Goal: Information Seeking & Learning: Check status

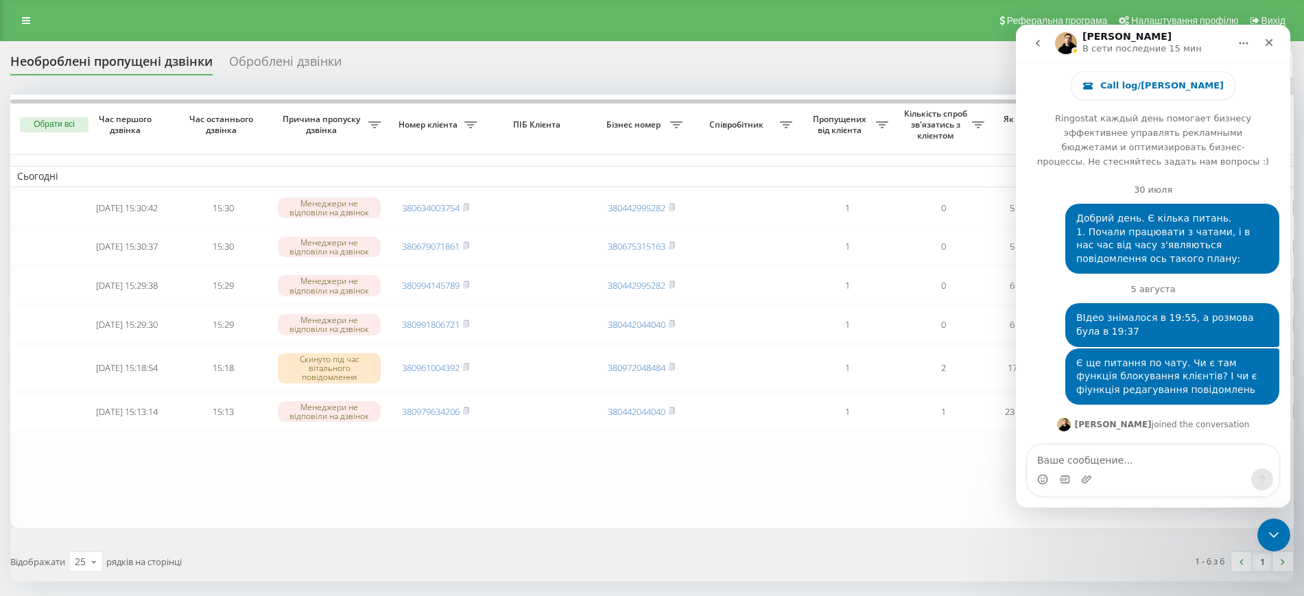
scroll to position [20919, 0]
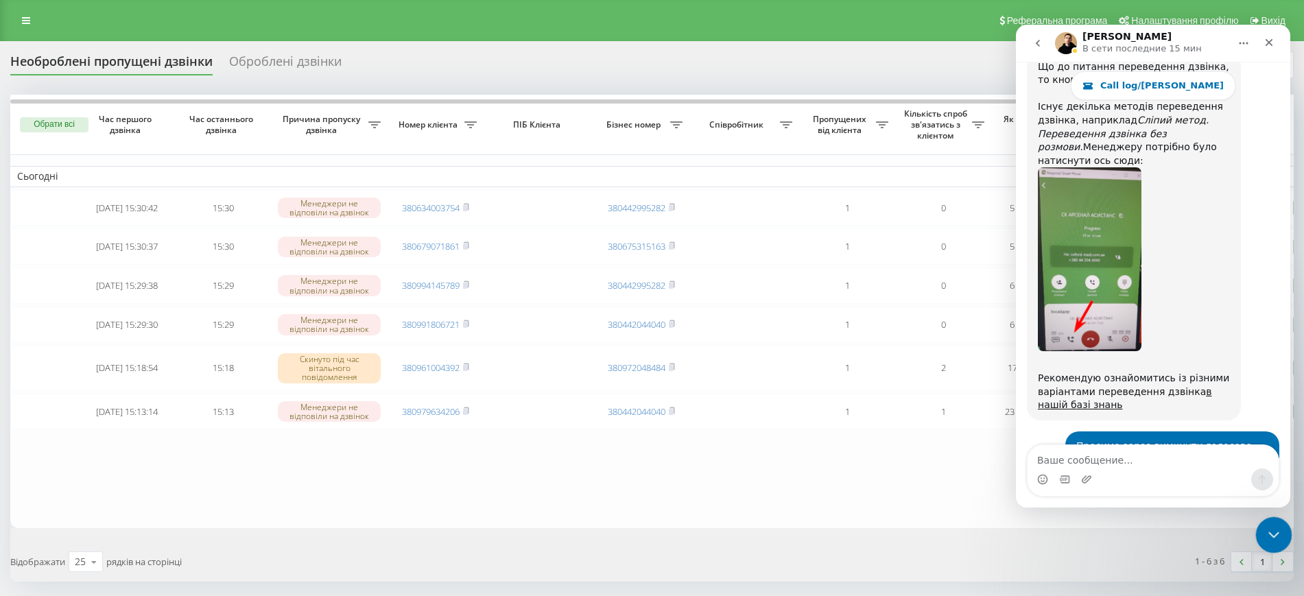
click at [1270, 527] on icon "Закрыть службу сообщений Intercom" at bounding box center [1271, 533] width 16 height 16
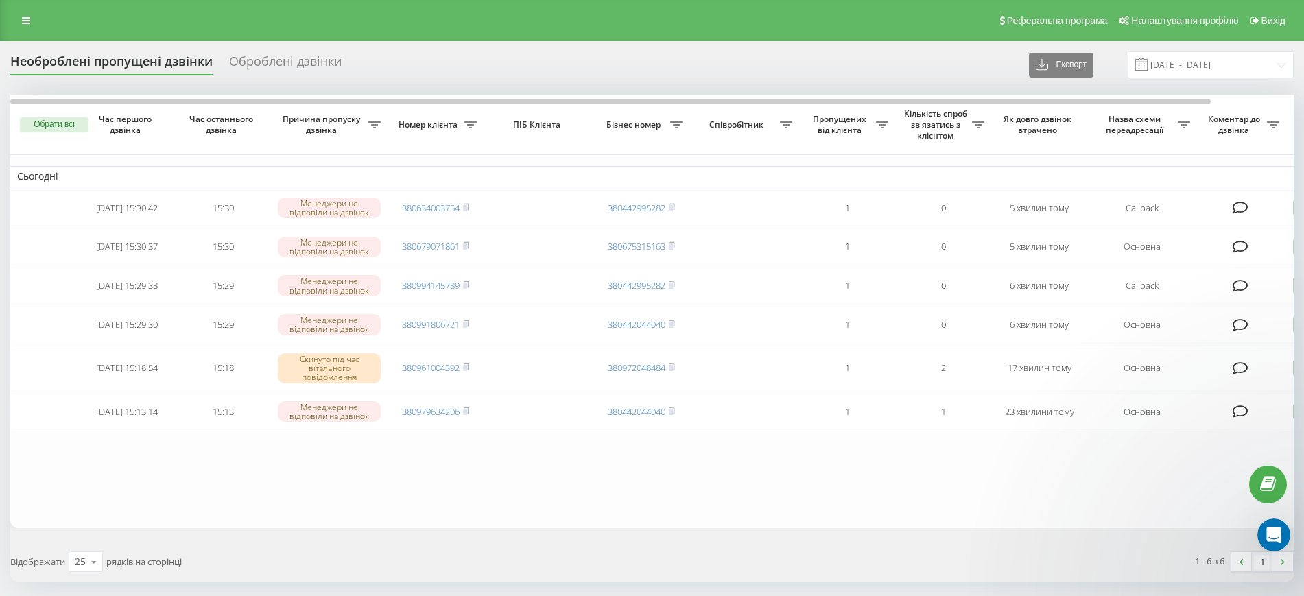
scroll to position [0, 0]
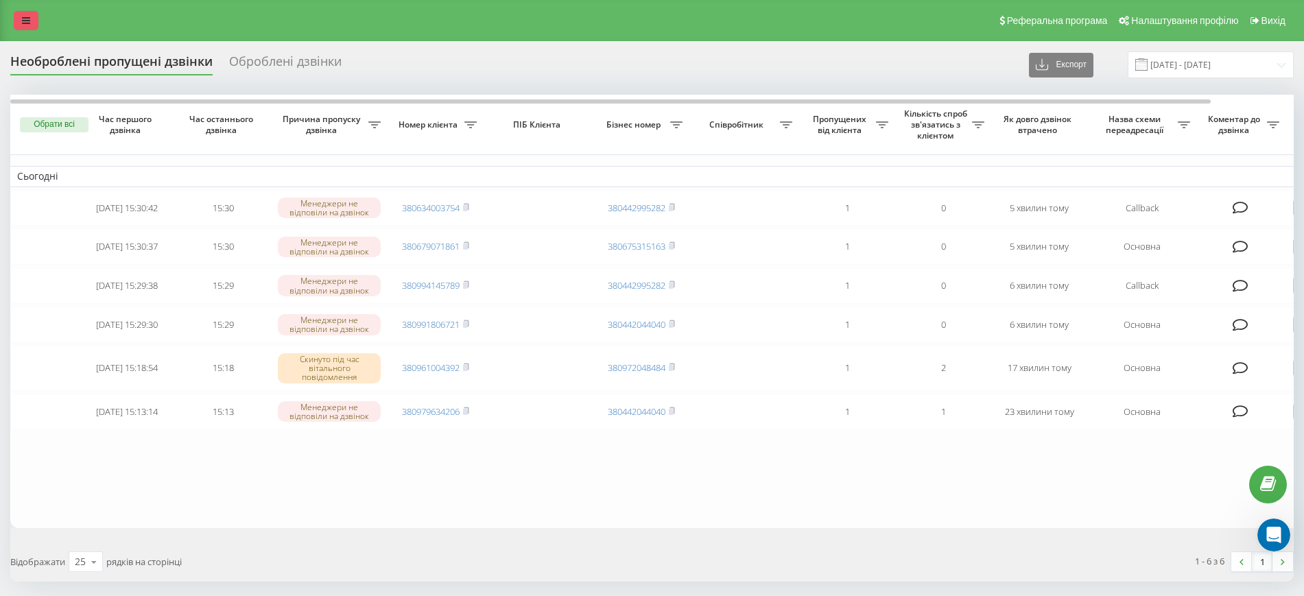
click at [32, 25] on link at bounding box center [26, 20] width 25 height 19
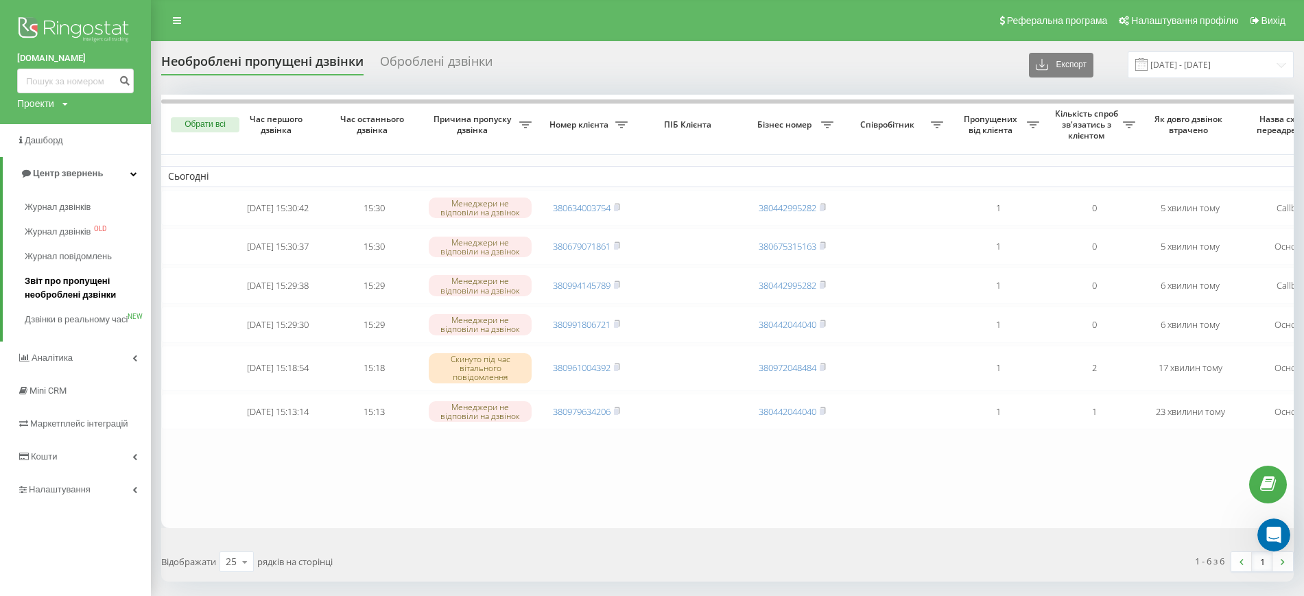
click at [87, 298] on span "Звіт про пропущені необроблені дзвінки" at bounding box center [84, 287] width 119 height 27
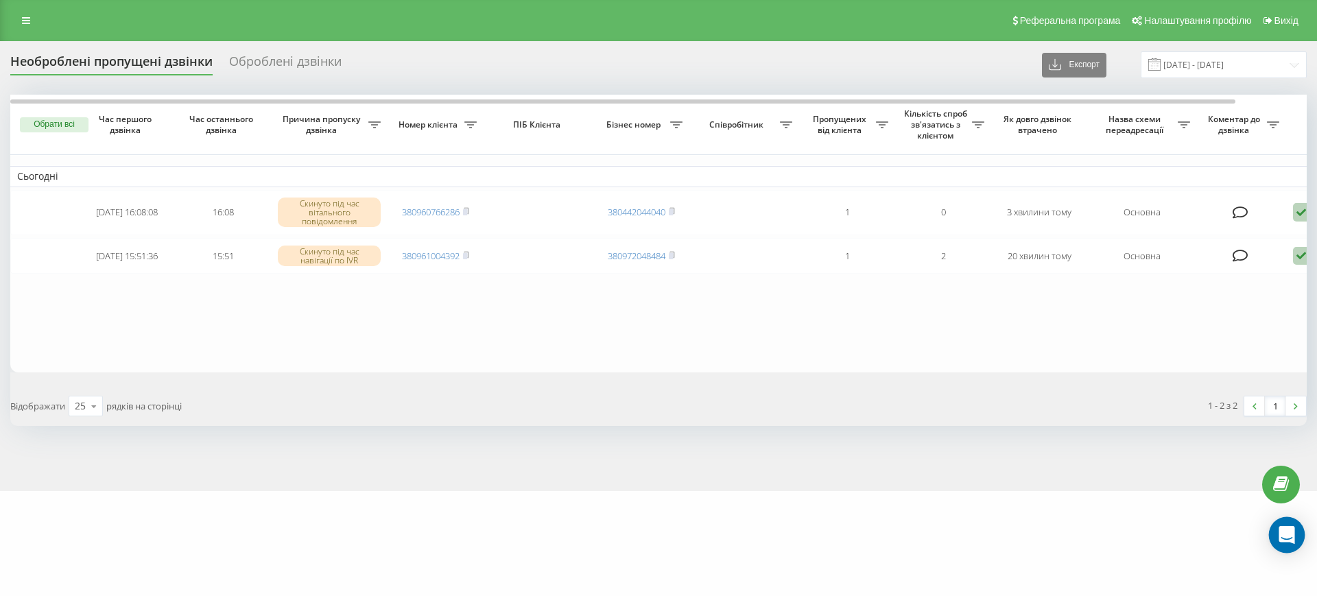
click at [1285, 529] on icon "Open Intercom Messenger" at bounding box center [1286, 535] width 16 height 18
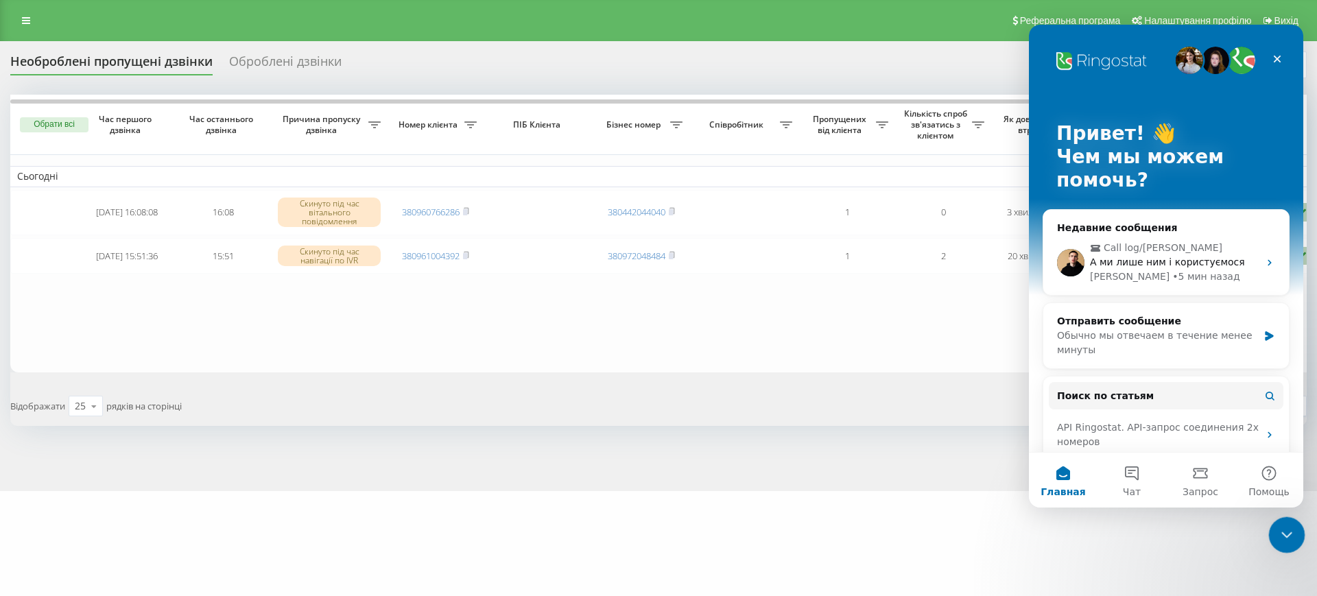
click at [1291, 532] on icon "Закрыть службу сообщений Intercom" at bounding box center [1284, 533] width 16 height 16
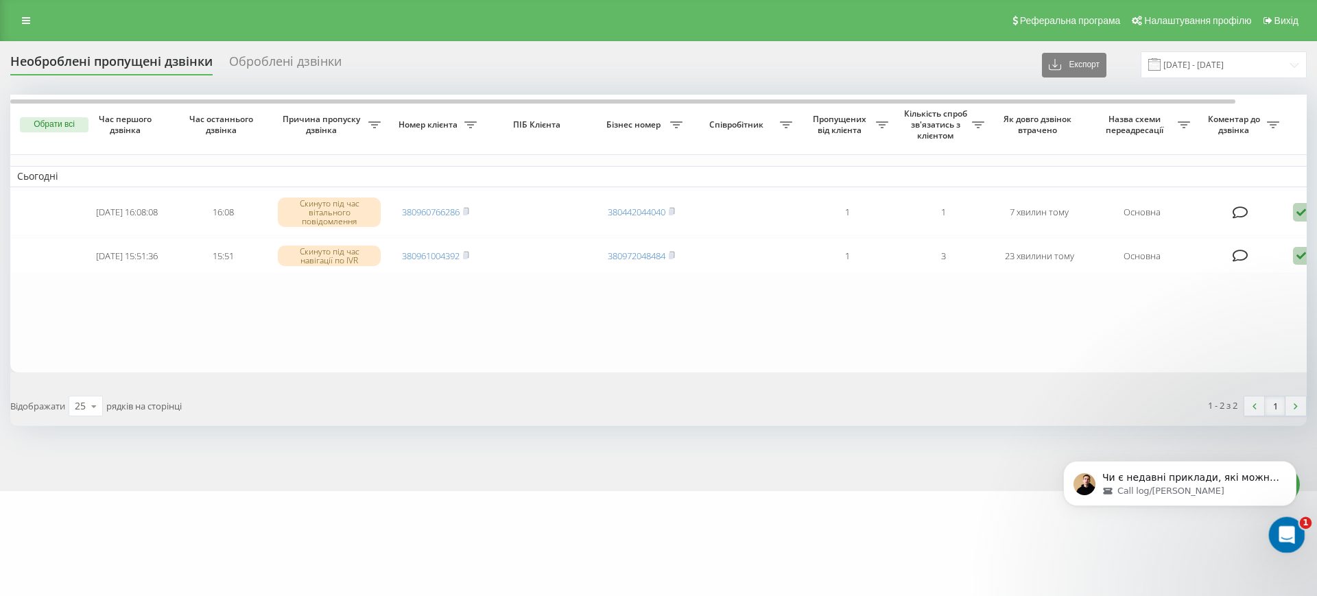
click at [1277, 538] on icon "Открыть службу сообщений Intercom" at bounding box center [1285, 533] width 23 height 23
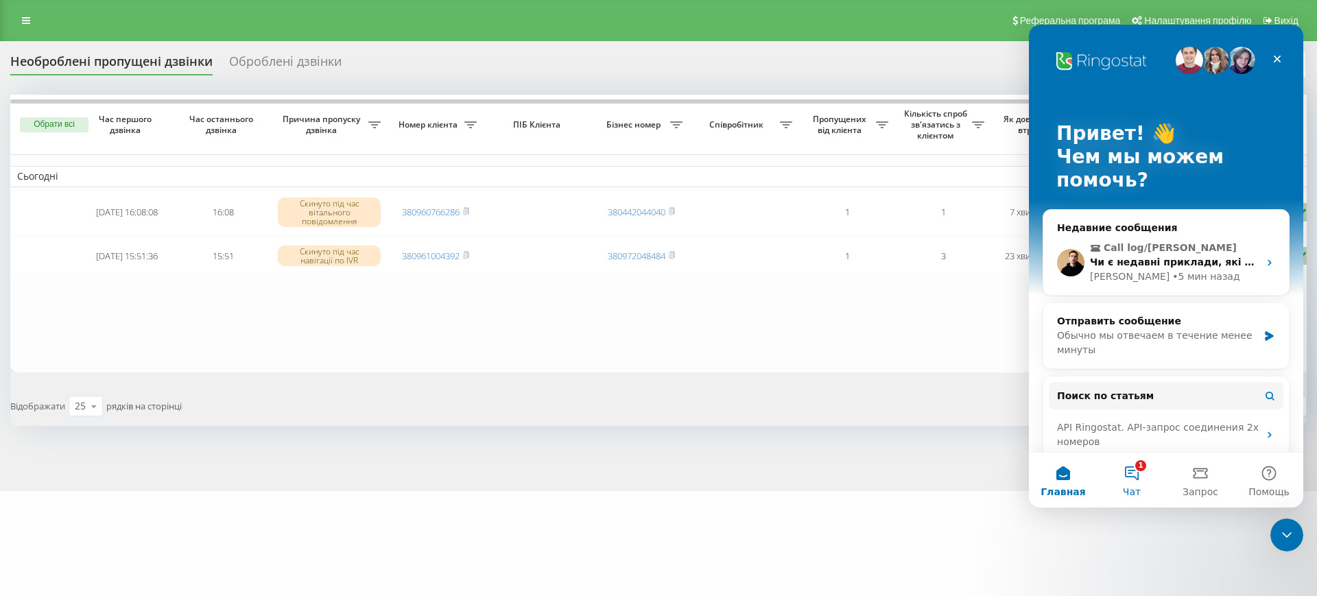
click at [1139, 479] on button "1 Чат" at bounding box center [1131, 480] width 69 height 55
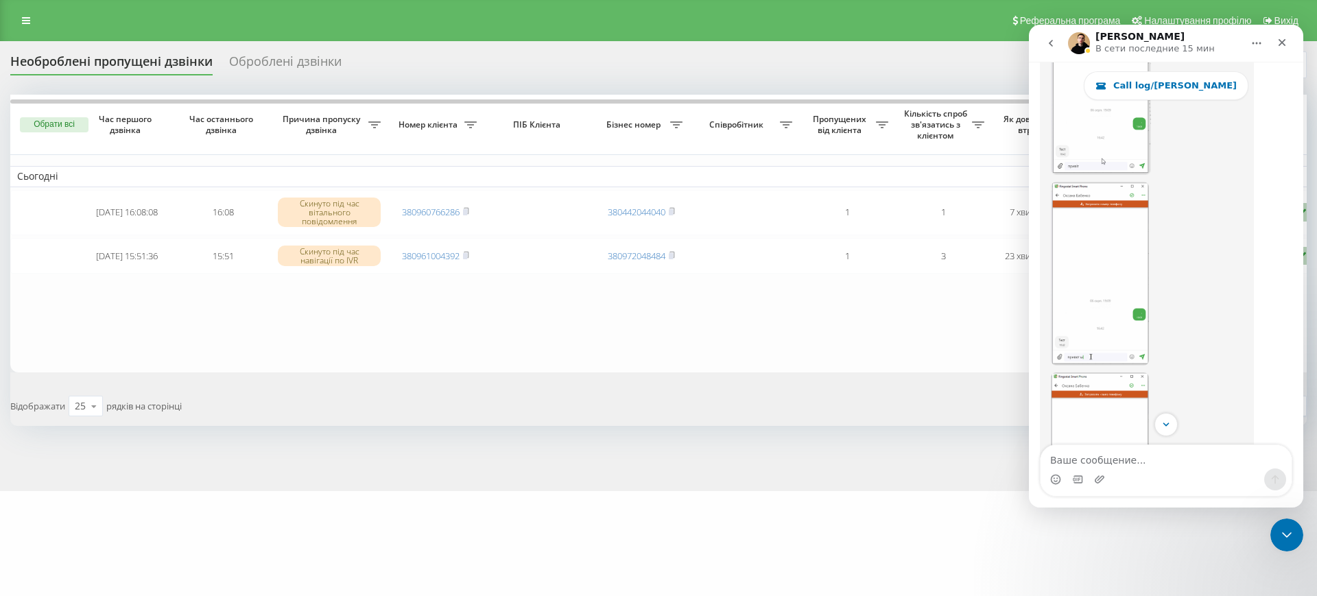
scroll to position [17310, 0]
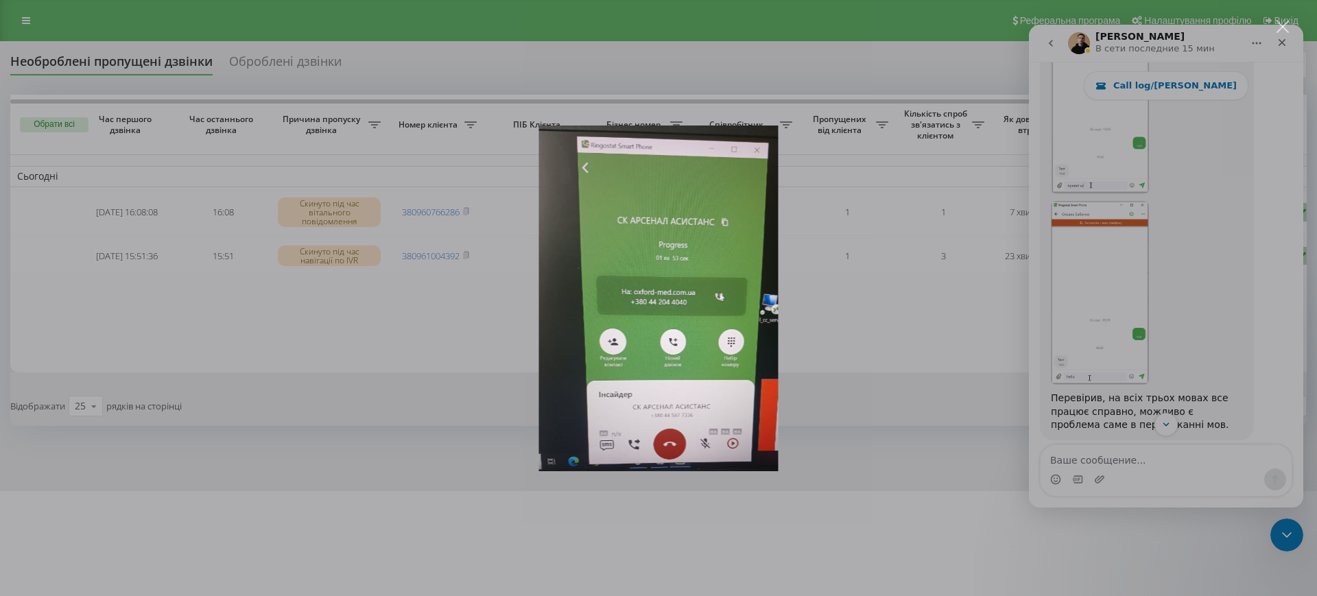
scroll to position [0, 0]
click at [880, 324] on div "Мессенджер Intercom" at bounding box center [658, 298] width 1317 height 596
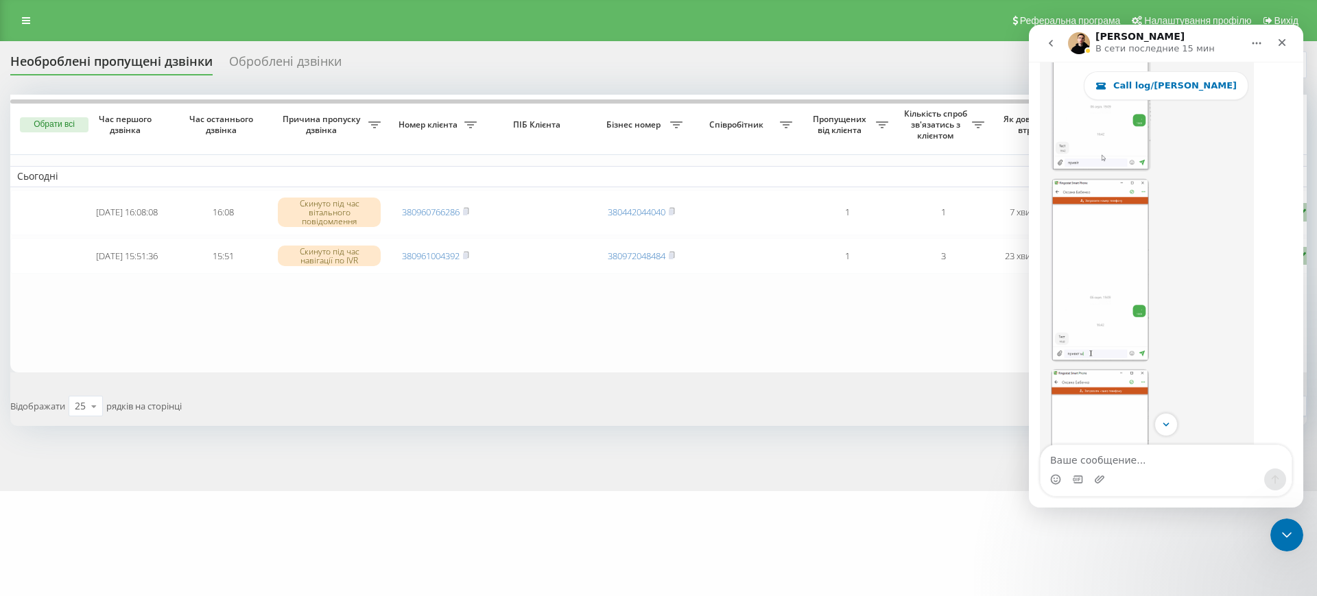
scroll to position [17138, 0]
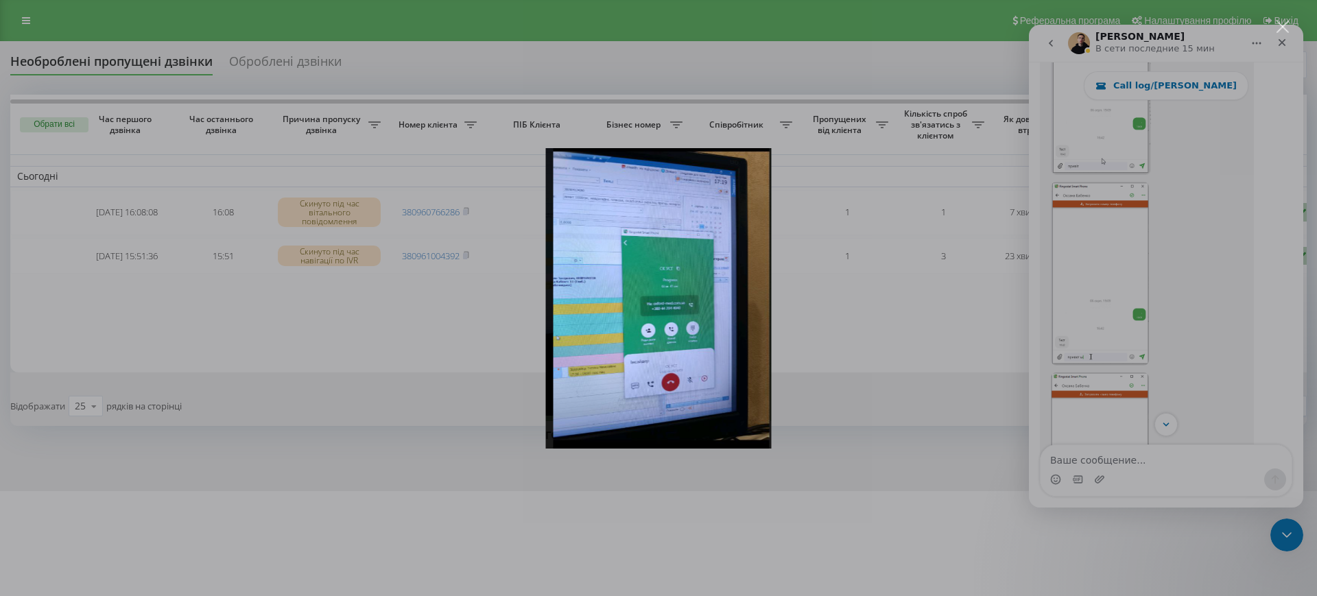
scroll to position [0, 0]
click at [1218, 399] on div "Мессенджер Intercom" at bounding box center [658, 298] width 1317 height 596
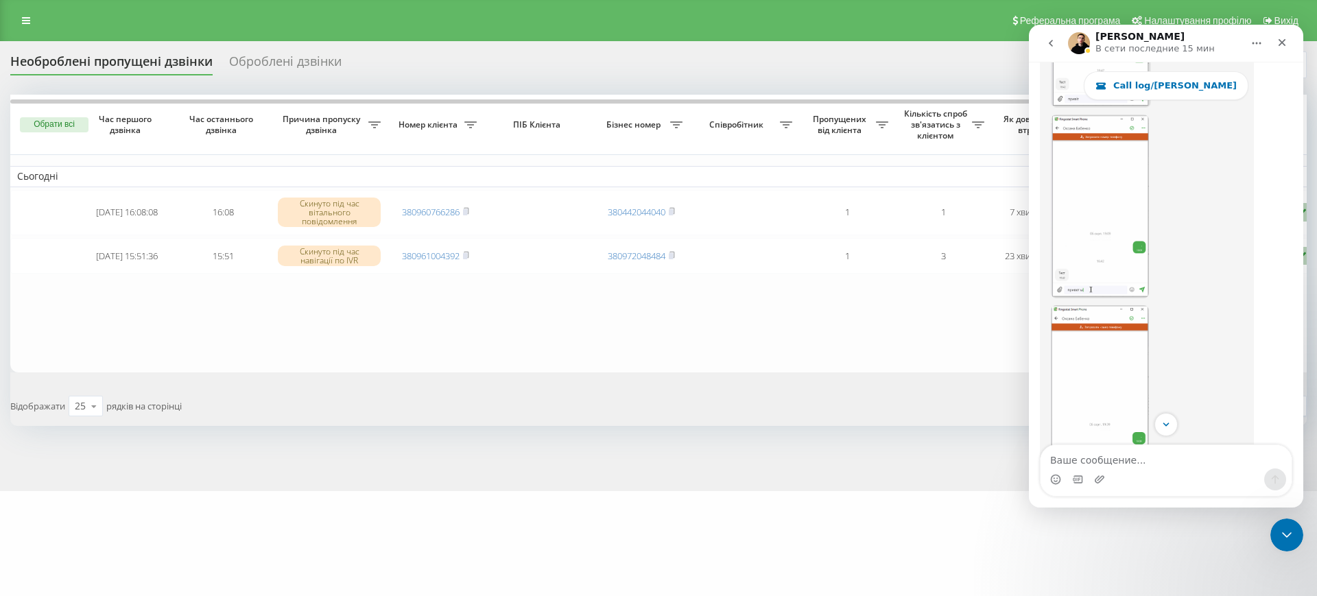
scroll to position [17310, 0]
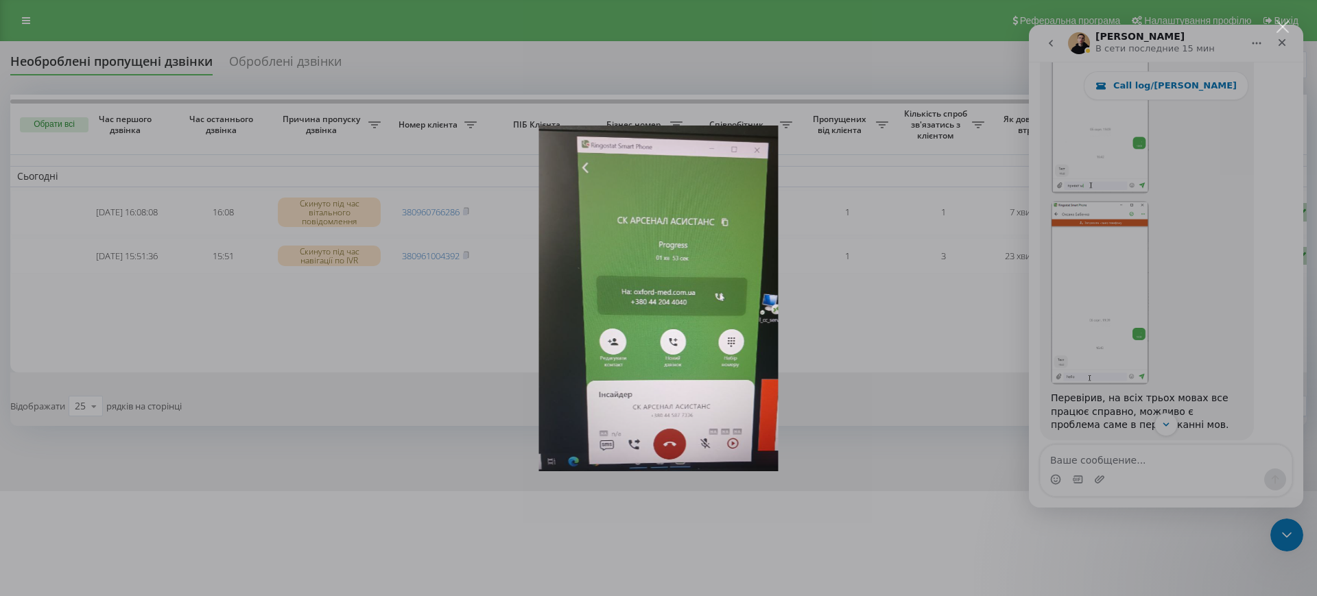
click at [880, 502] on div "Мессенджер Intercom" at bounding box center [658, 298] width 1317 height 596
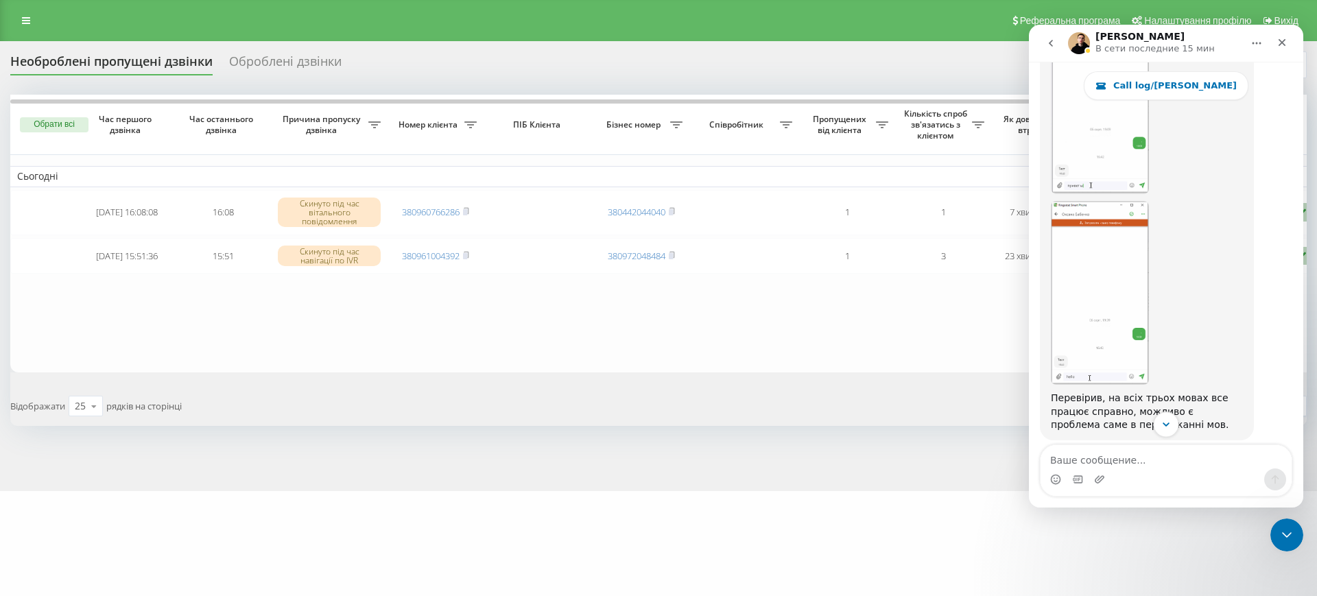
click at [1165, 427] on icon "Scroll to bottom" at bounding box center [1166, 424] width 12 height 12
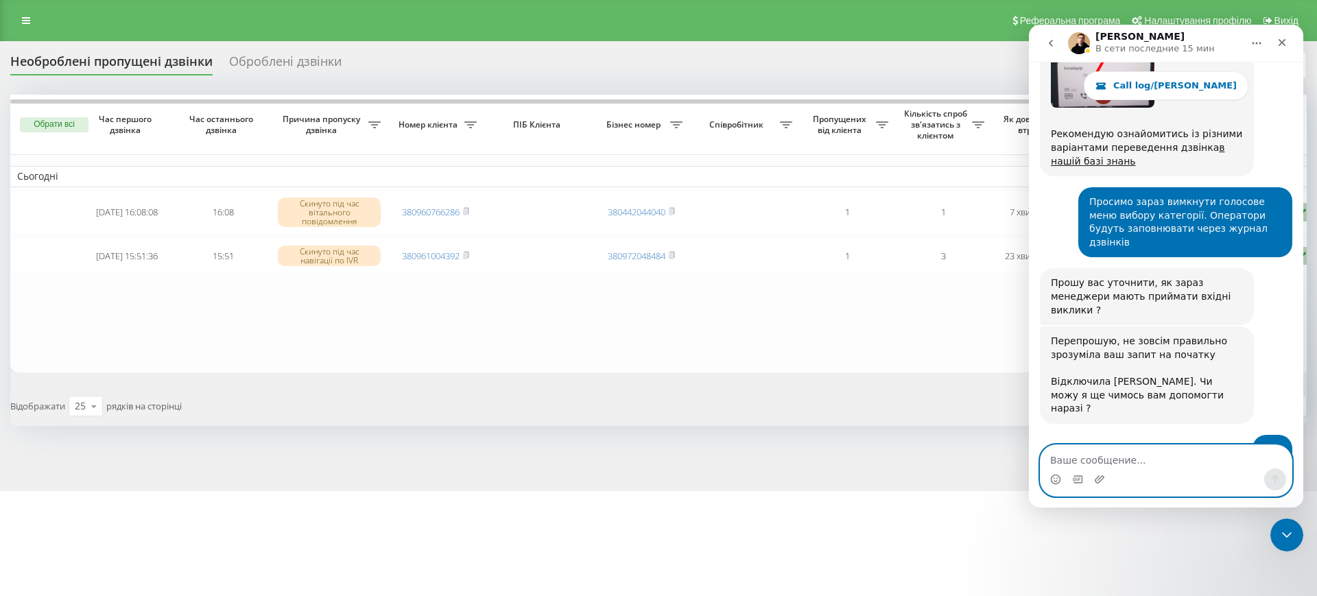
click at [1150, 464] on textarea "Ваше сообщение..." at bounding box center [1165, 456] width 251 height 23
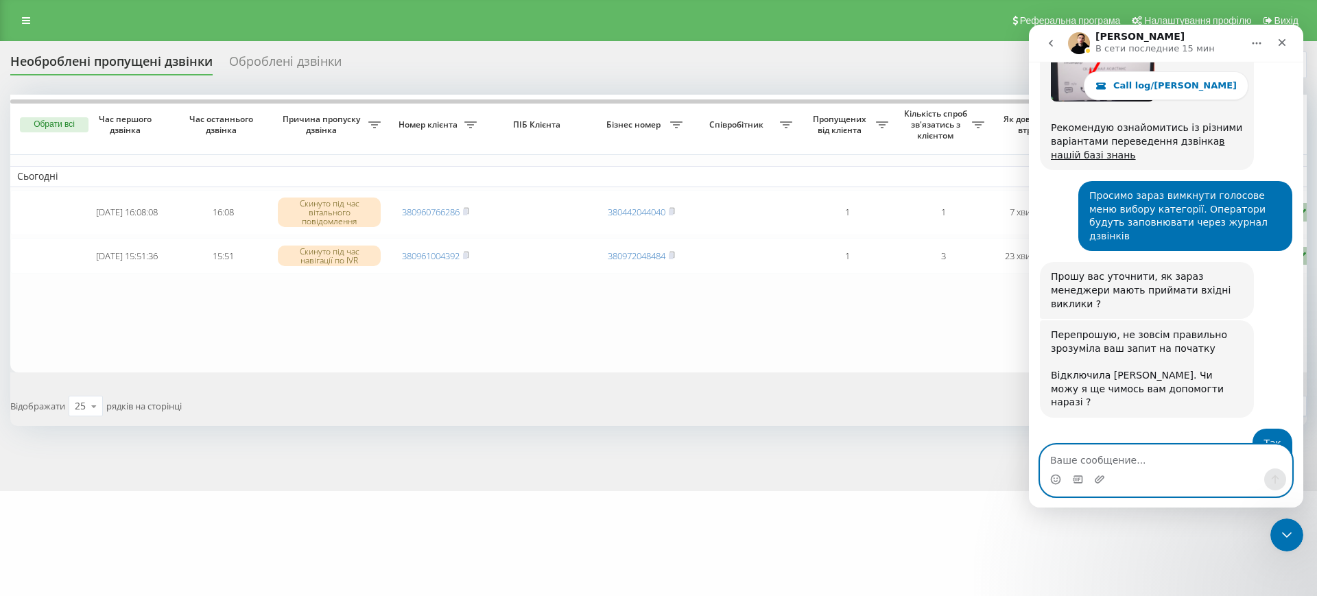
scroll to position [20739, 0]
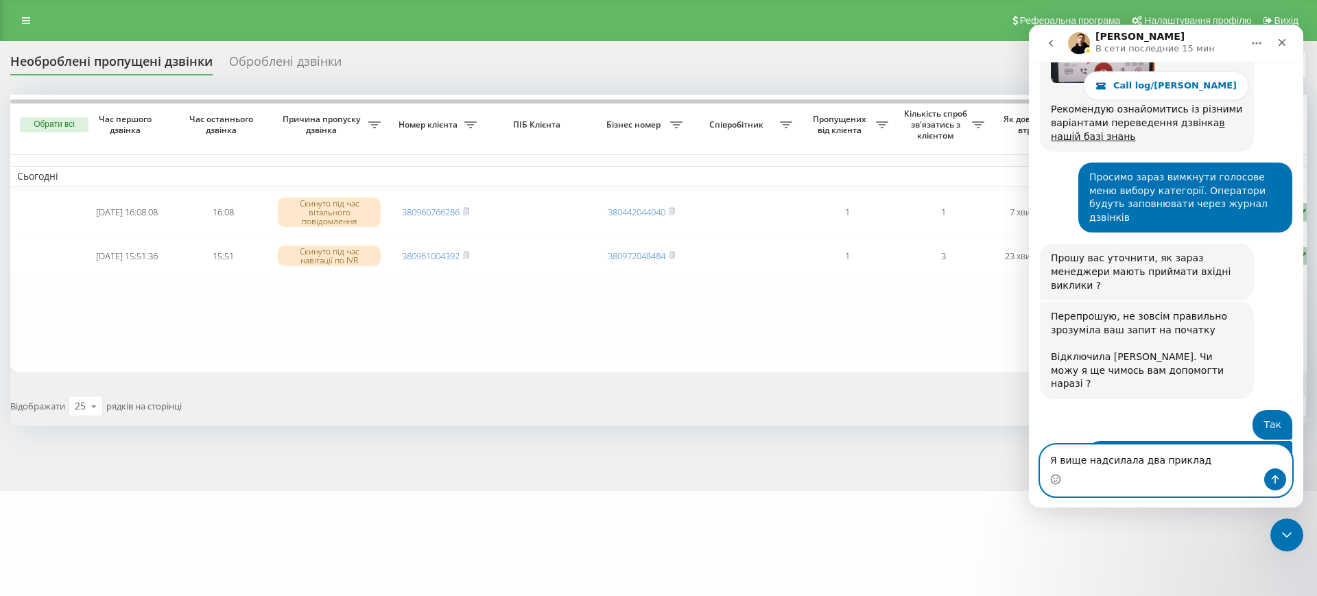
type textarea "Я вище надсилала два приклади"
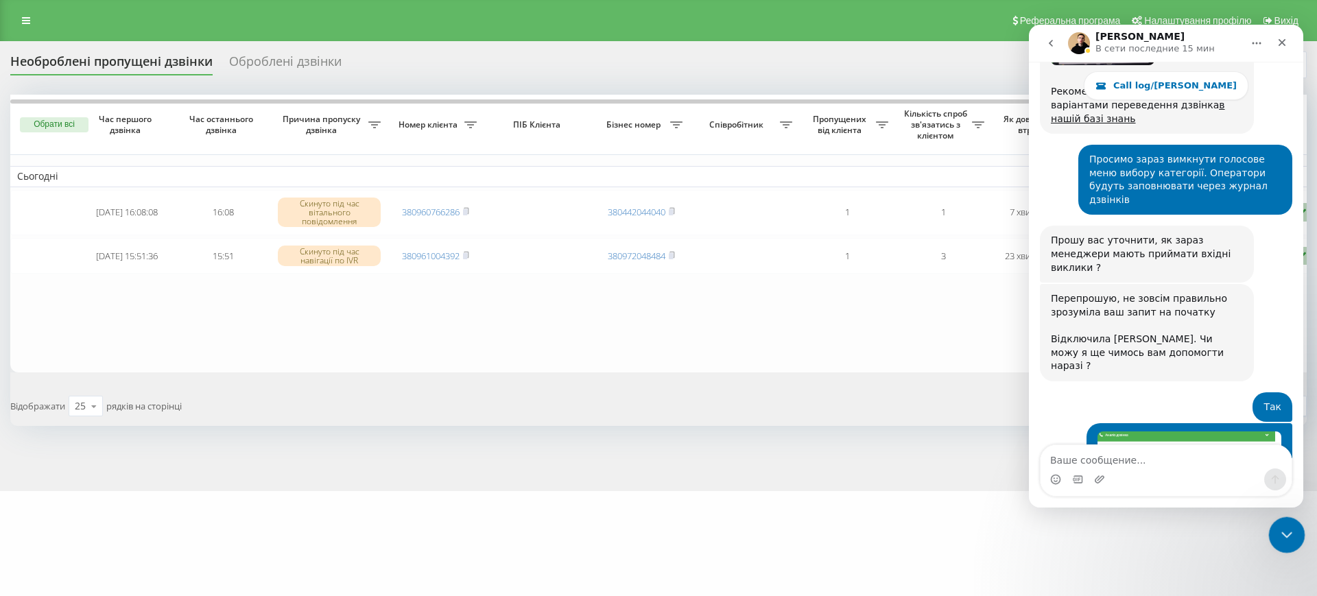
drag, startPoint x: 1271, startPoint y: 543, endPoint x: 1711, endPoint y: 868, distance: 547.7
click at [1270, 545] on div "Закрыть службу сообщений Intercom" at bounding box center [1284, 532] width 33 height 33
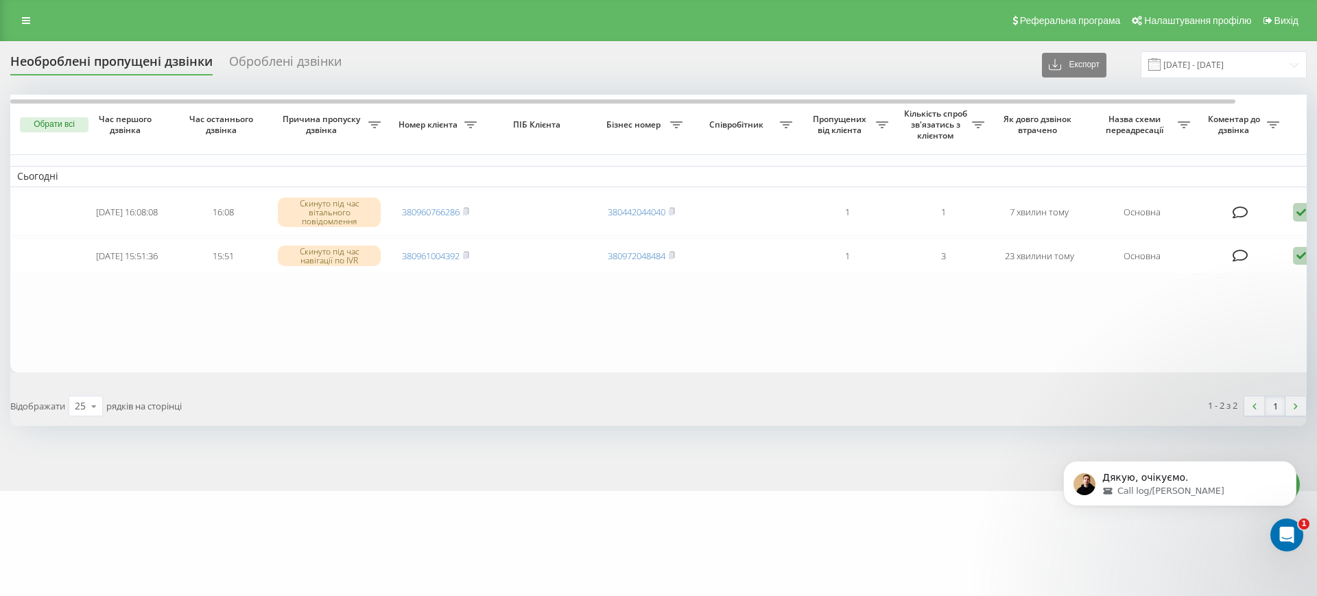
scroll to position [0, 0]
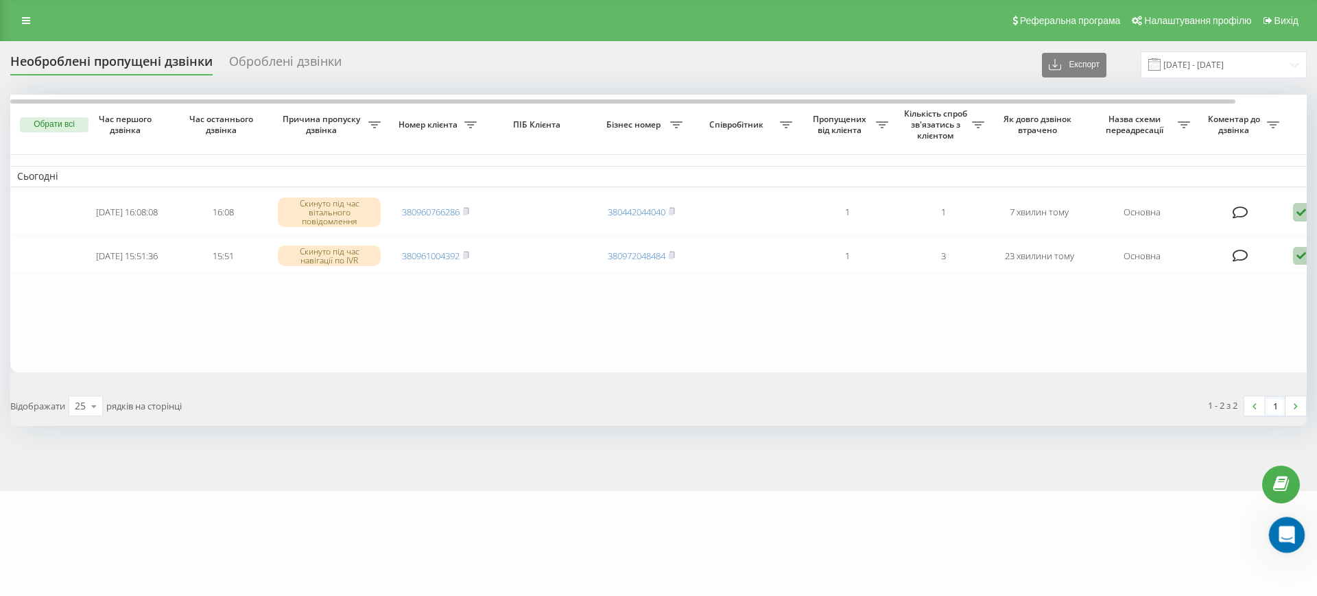
click at [1287, 531] on icon "Открыть службу сообщений Intercom" at bounding box center [1285, 533] width 23 height 23
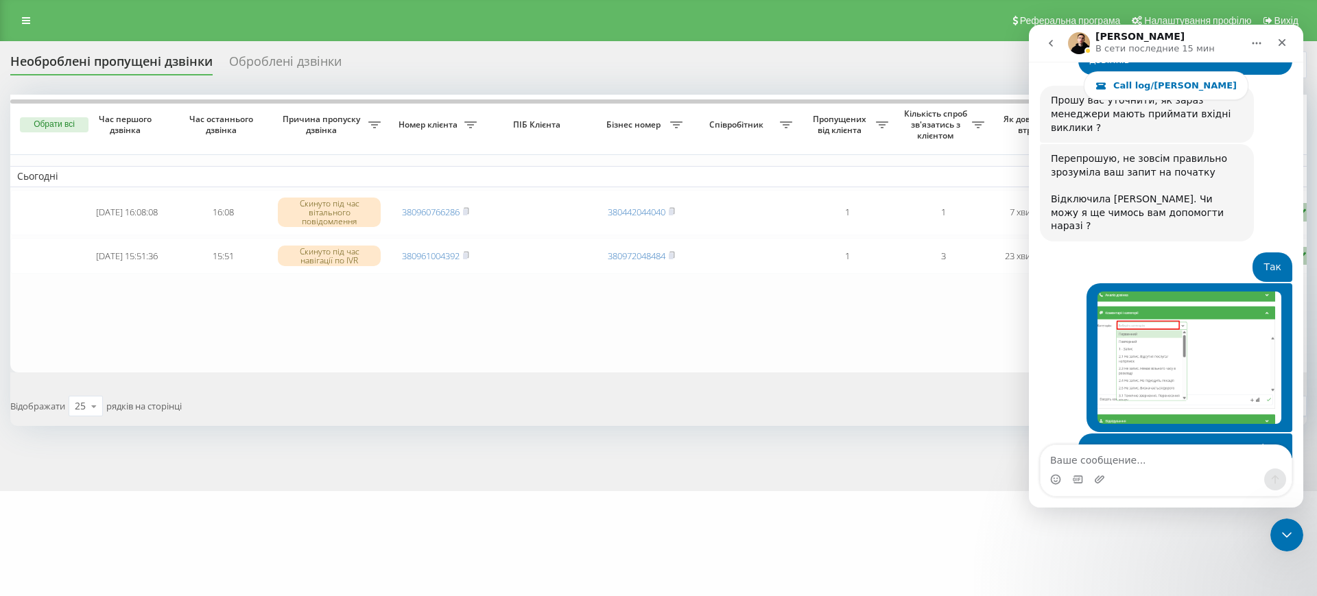
scroll to position [20970, 0]
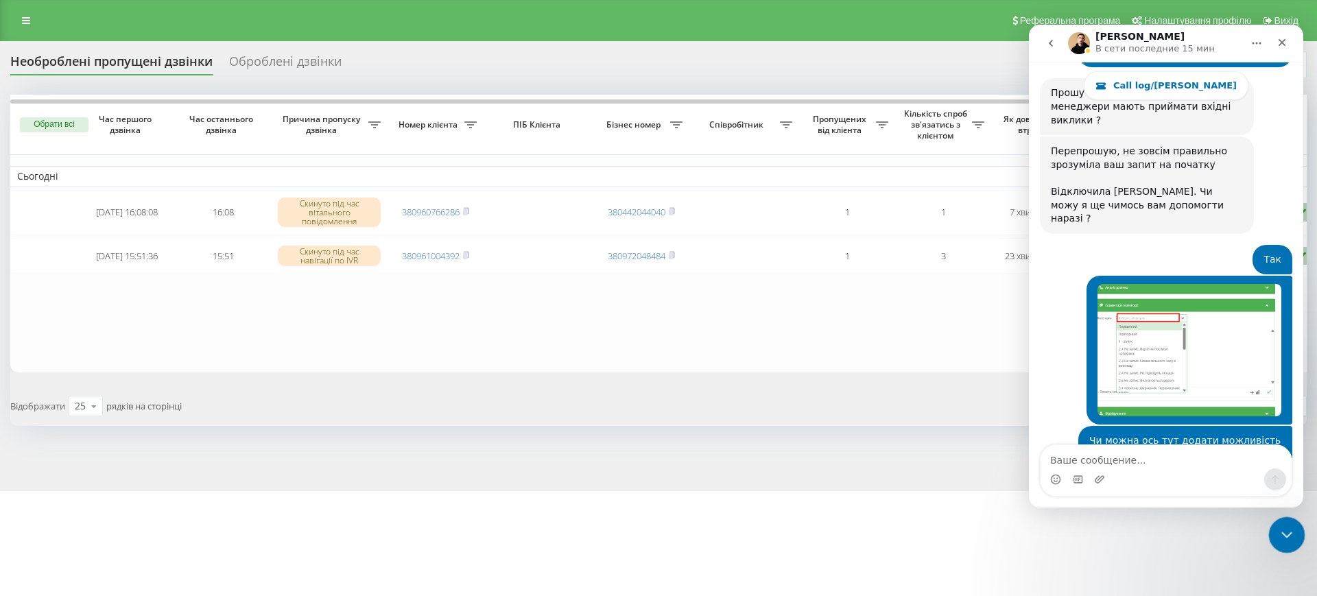
click at [1291, 547] on div "Закрыть службу сообщений Intercom" at bounding box center [1284, 532] width 33 height 33
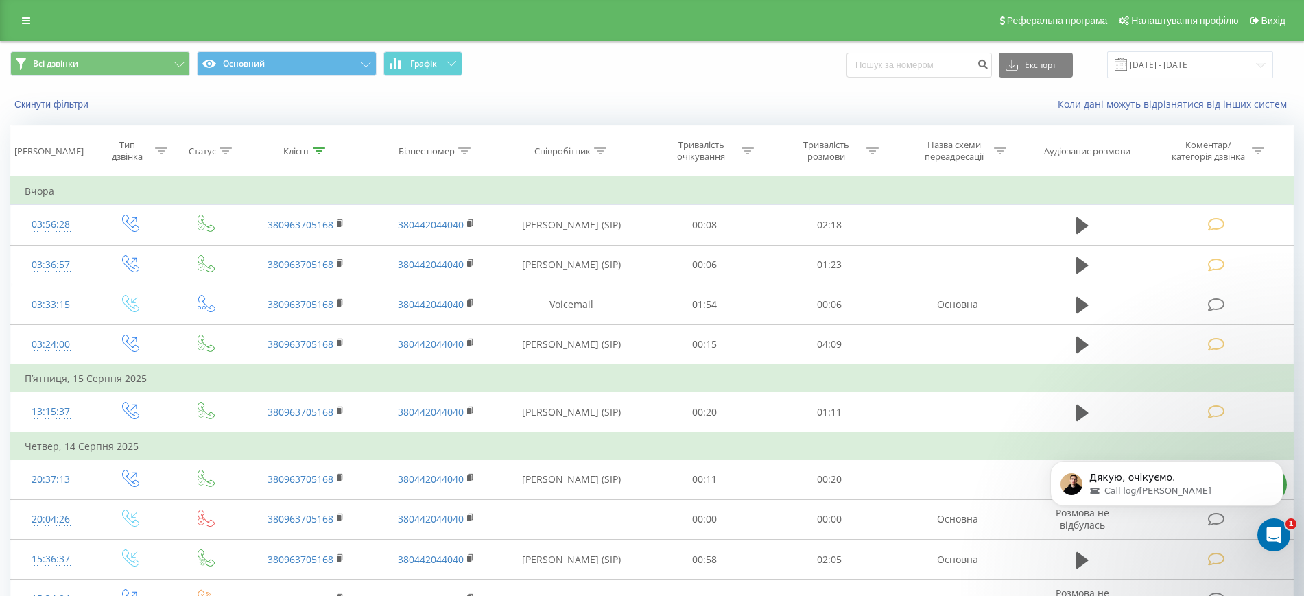
scroll to position [21430, 0]
click at [20, 19] on link at bounding box center [26, 20] width 25 height 19
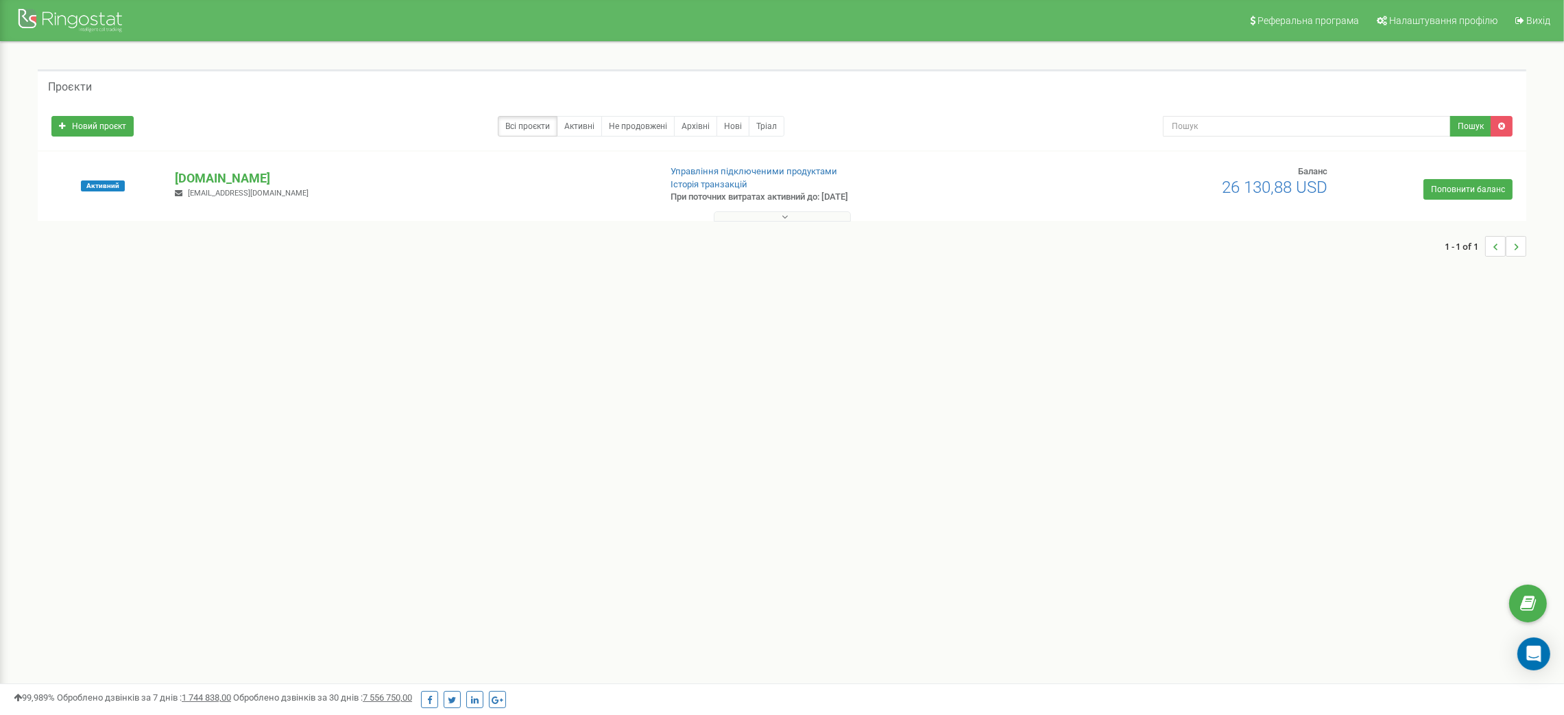
click at [798, 218] on button at bounding box center [782, 216] width 137 height 10
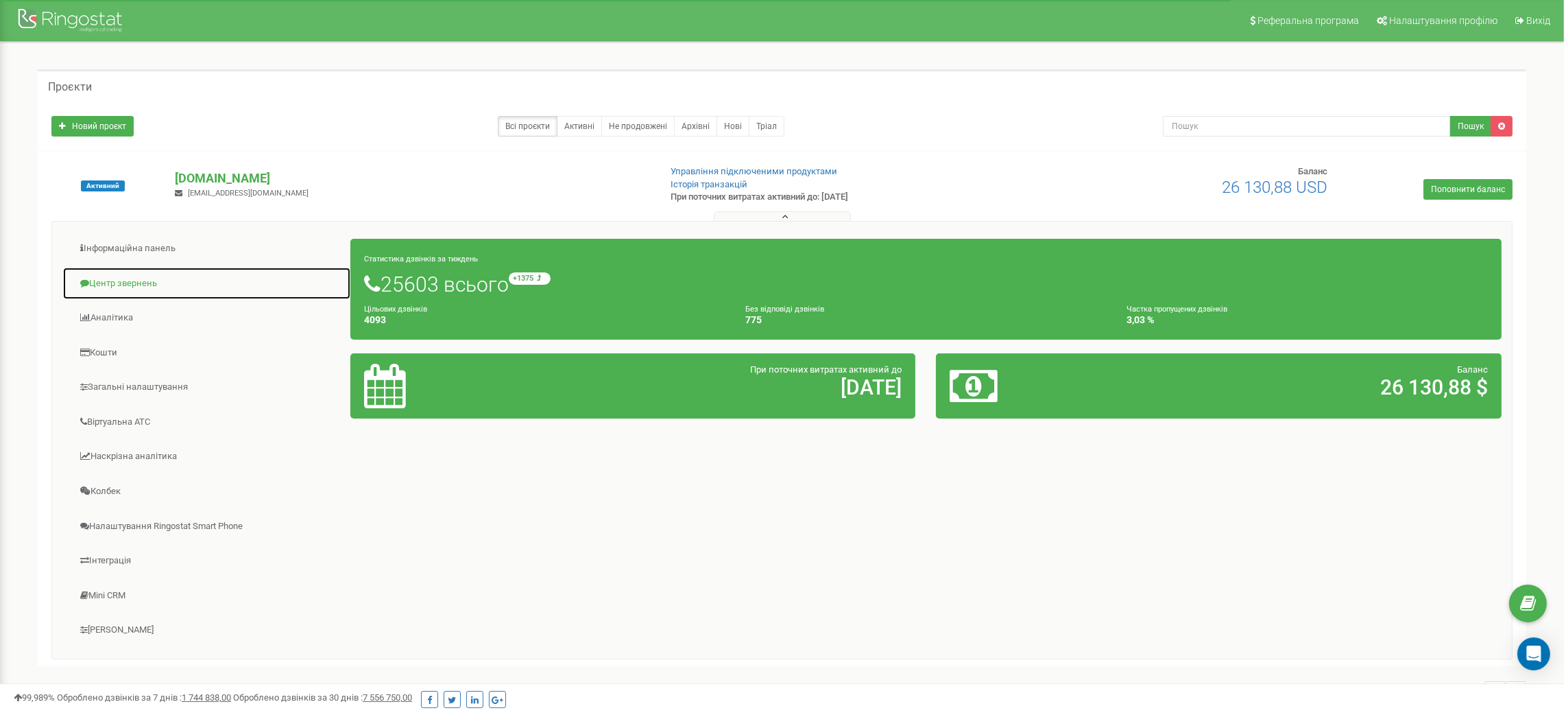
click at [142, 284] on link "Центр звернень" at bounding box center [206, 284] width 289 height 34
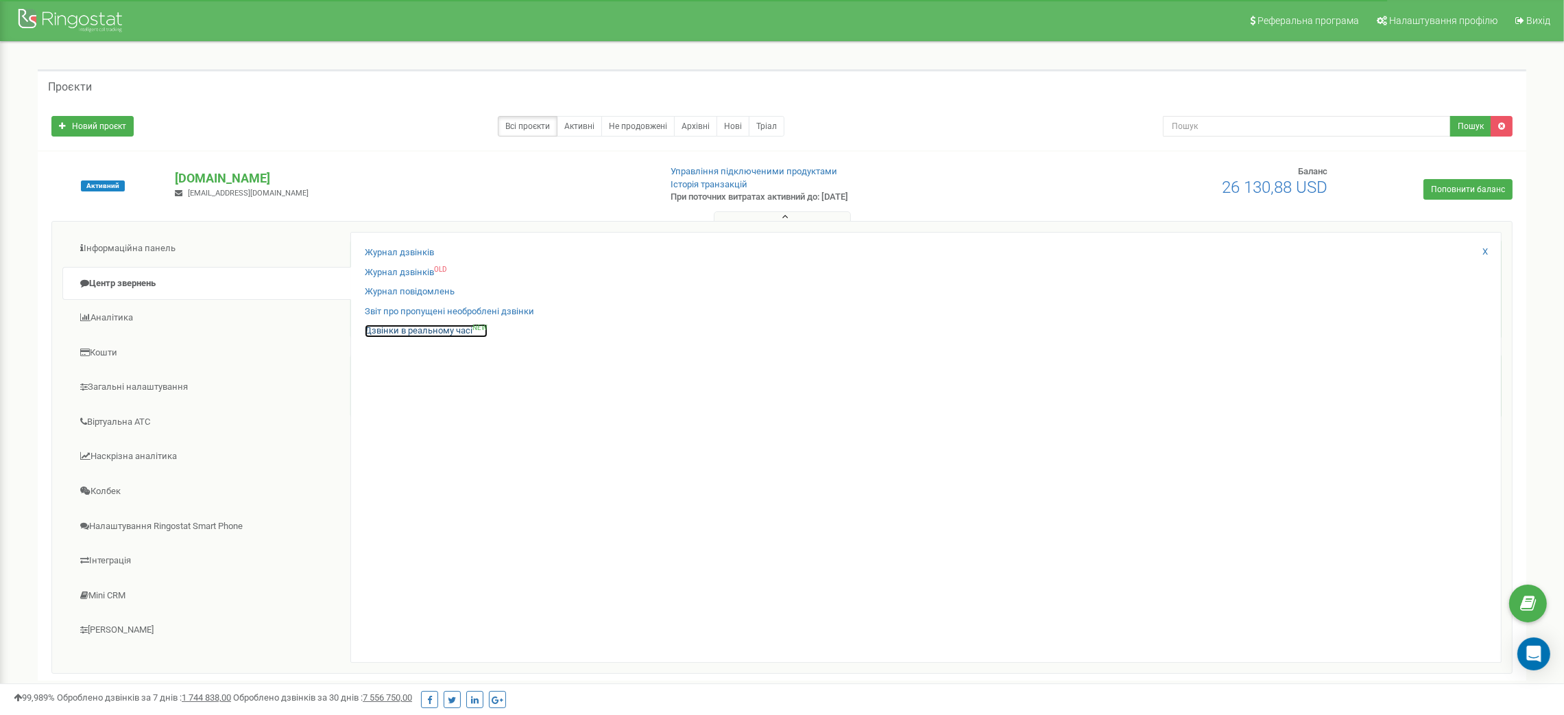
click at [436, 332] on link "Дзвінки в реальному часі NEW" at bounding box center [426, 330] width 123 height 13
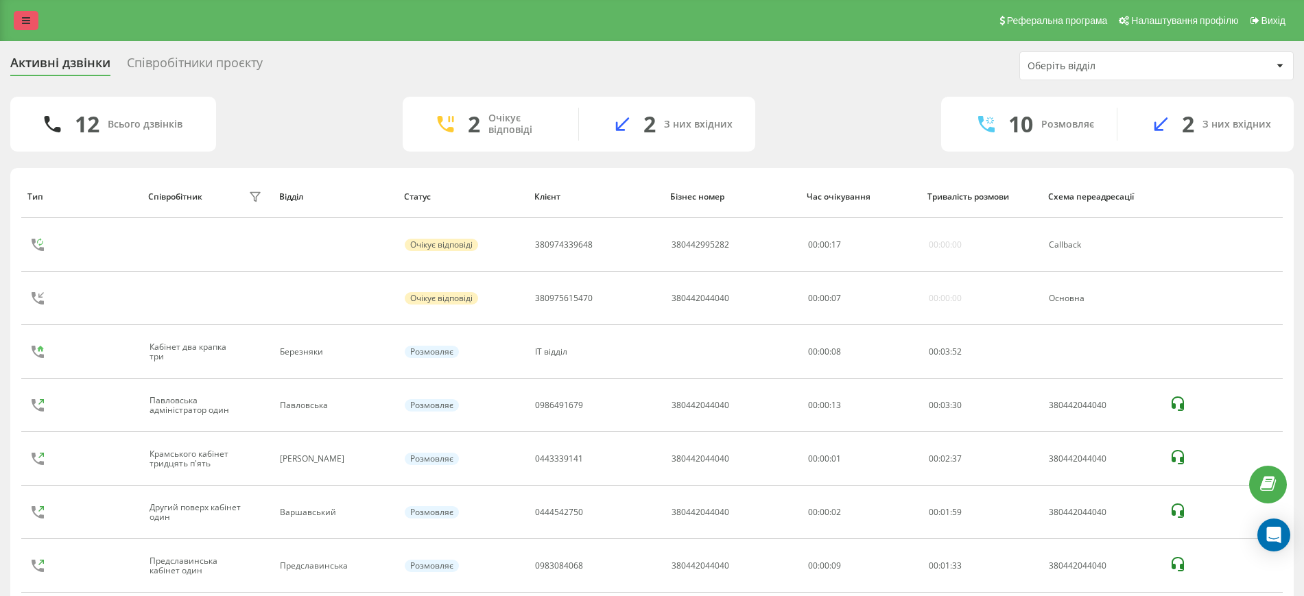
click at [29, 21] on icon at bounding box center [26, 21] width 8 height 10
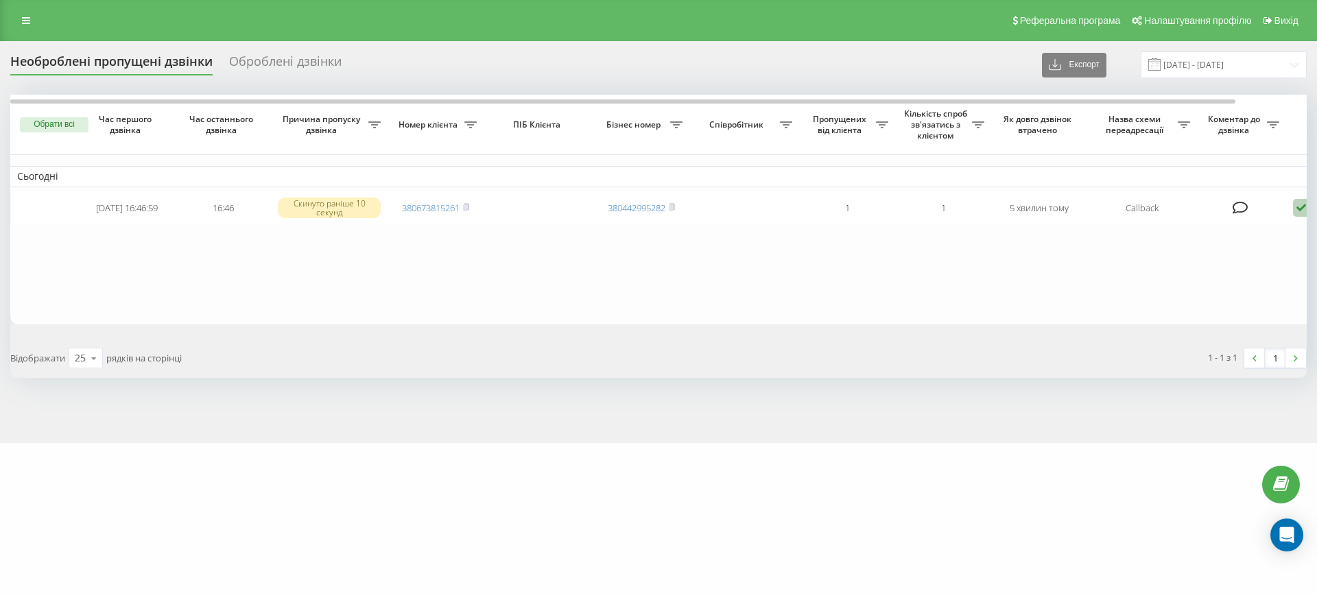
click at [56, 122] on button "Обрати всі" at bounding box center [54, 124] width 69 height 15
click at [56, 122] on button "Скасувати" at bounding box center [54, 124] width 69 height 15
click at [56, 122] on button "Обрати всі" at bounding box center [54, 124] width 69 height 15
click at [67, 124] on button "Скасувати" at bounding box center [54, 124] width 69 height 15
click at [45, 120] on button "Обрати всі" at bounding box center [54, 124] width 69 height 15
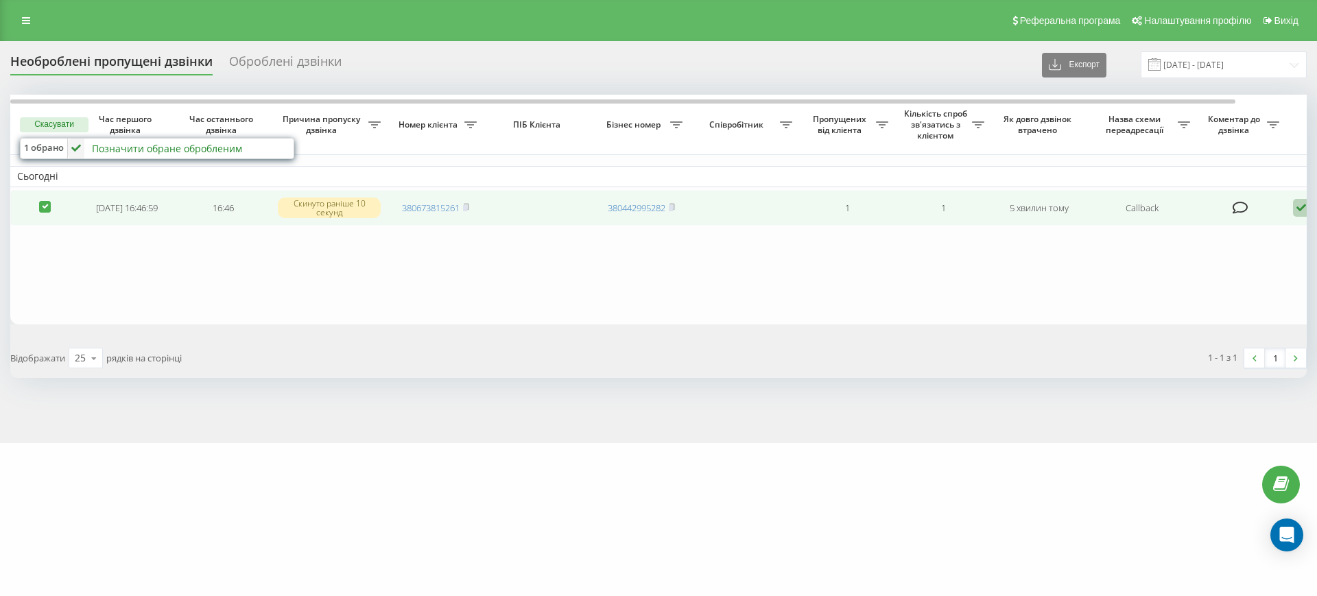
click at [45, 201] on label at bounding box center [45, 201] width 12 height 0
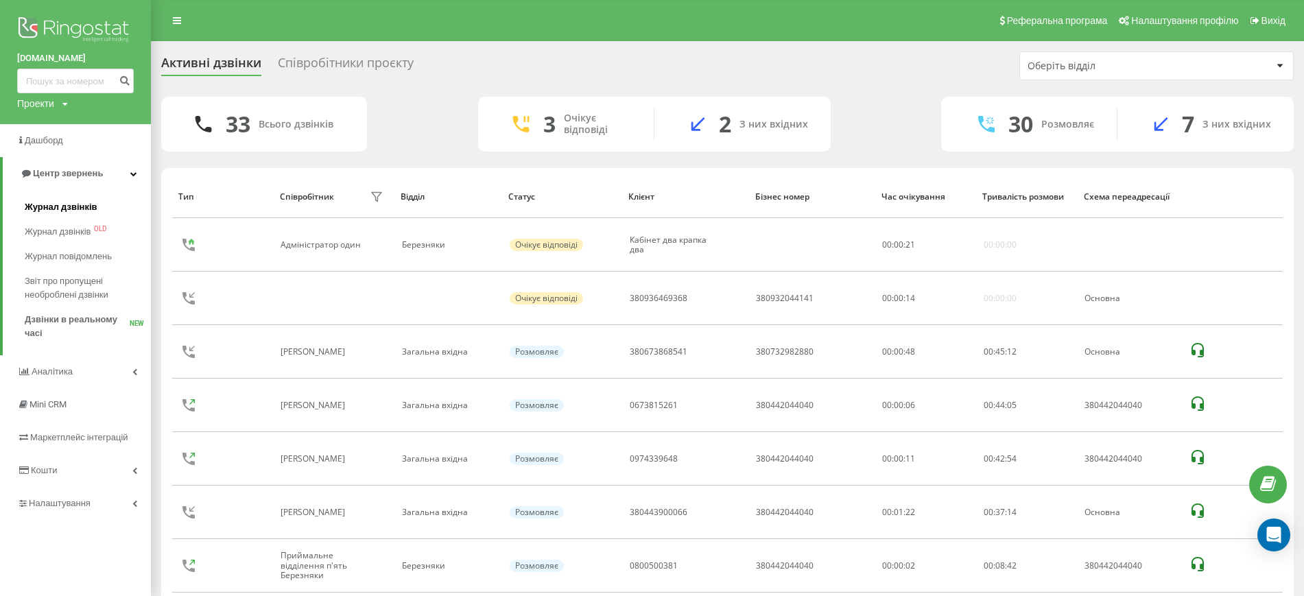
click at [71, 210] on span "Журнал дзвінків" at bounding box center [61, 207] width 73 height 14
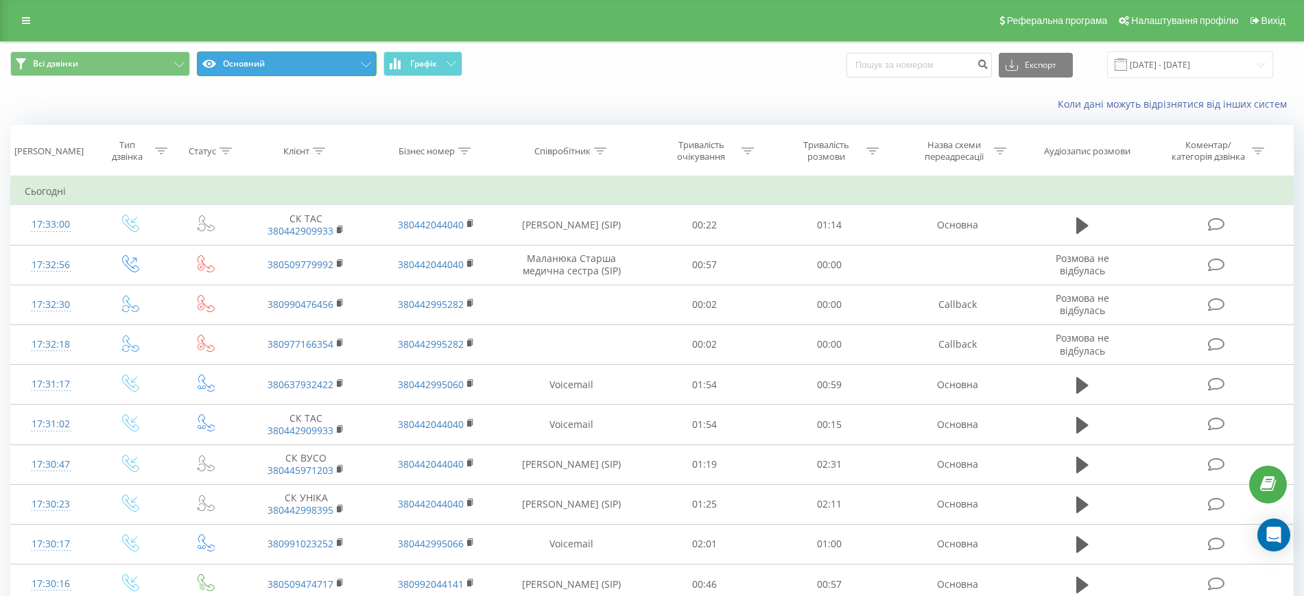
click at [372, 68] on button "Основний" at bounding box center [287, 63] width 180 height 25
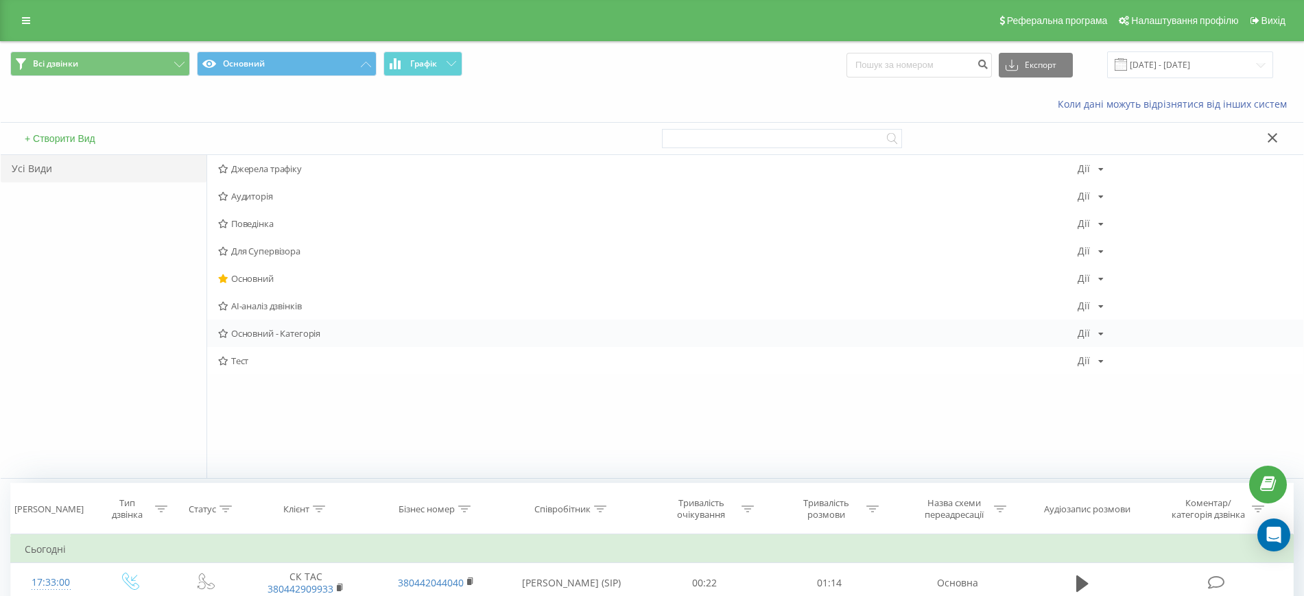
click at [224, 335] on icon at bounding box center [223, 333] width 10 height 9
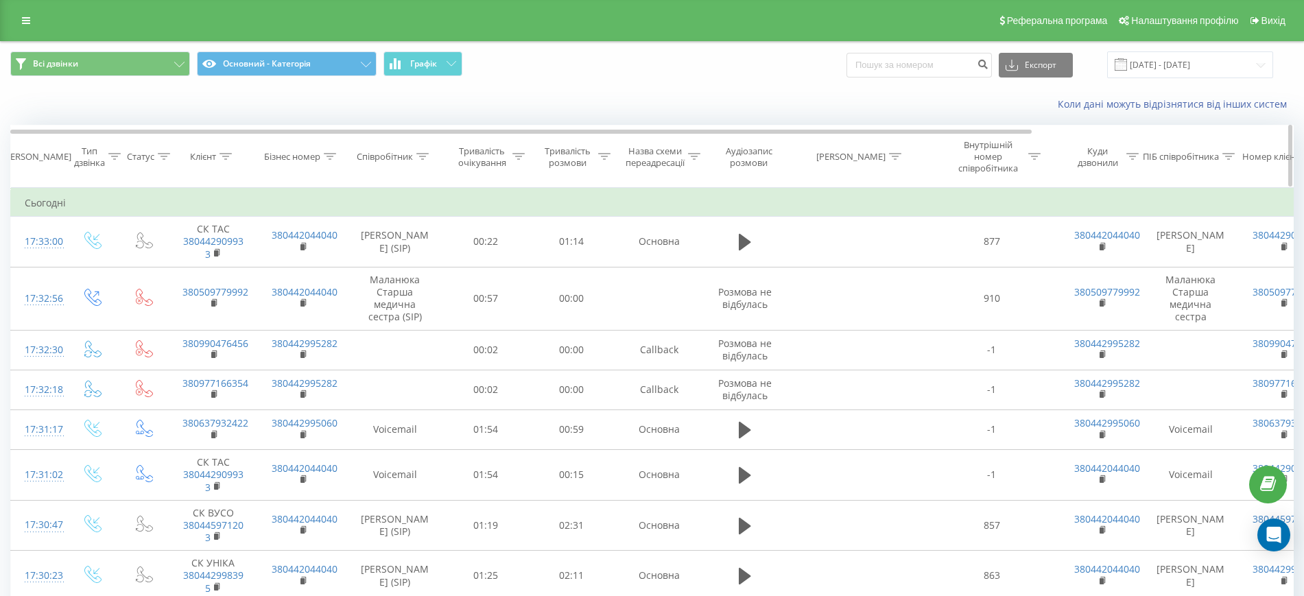
click at [418, 154] on icon at bounding box center [422, 156] width 12 height 7
click at [460, 201] on icon at bounding box center [460, 198] width 7 height 7
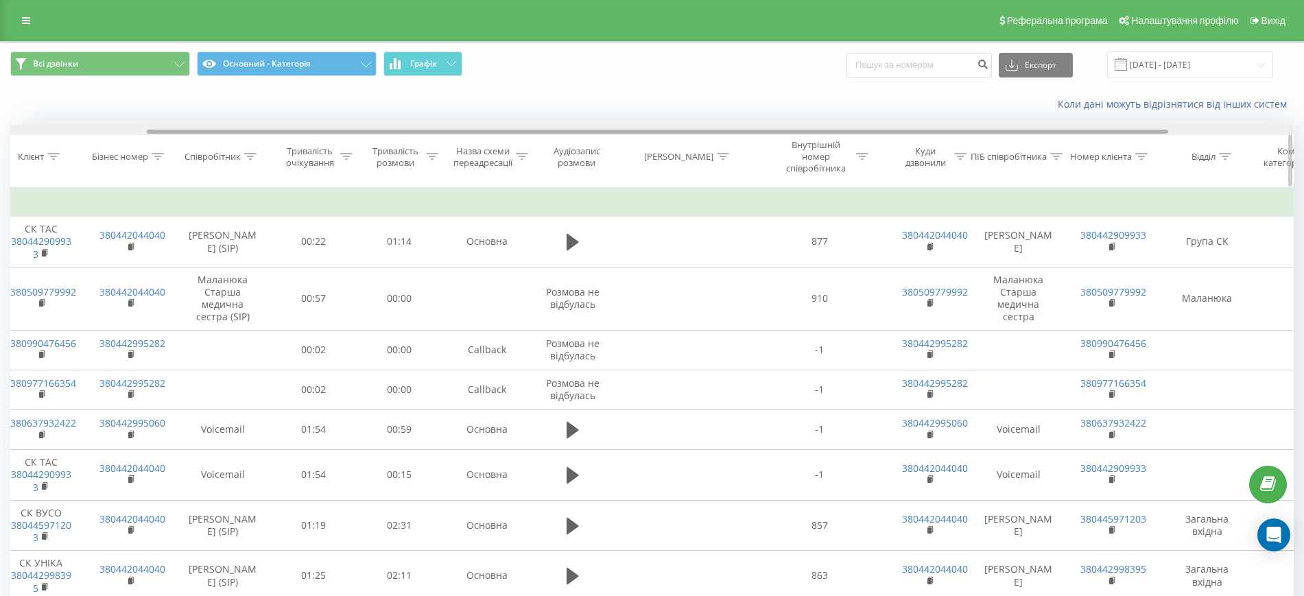
scroll to position [0, 171]
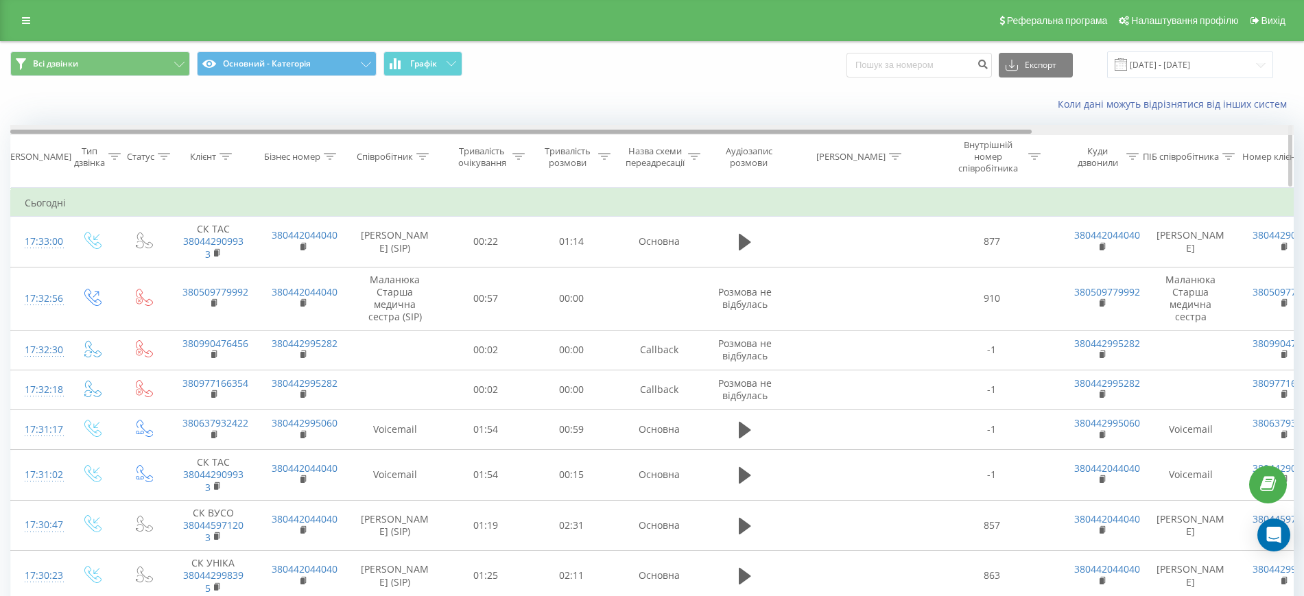
drag, startPoint x: 957, startPoint y: 129, endPoint x: 800, endPoint y: 134, distance: 157.8
click at [800, 134] on div at bounding box center [651, 130] width 1283 height 10
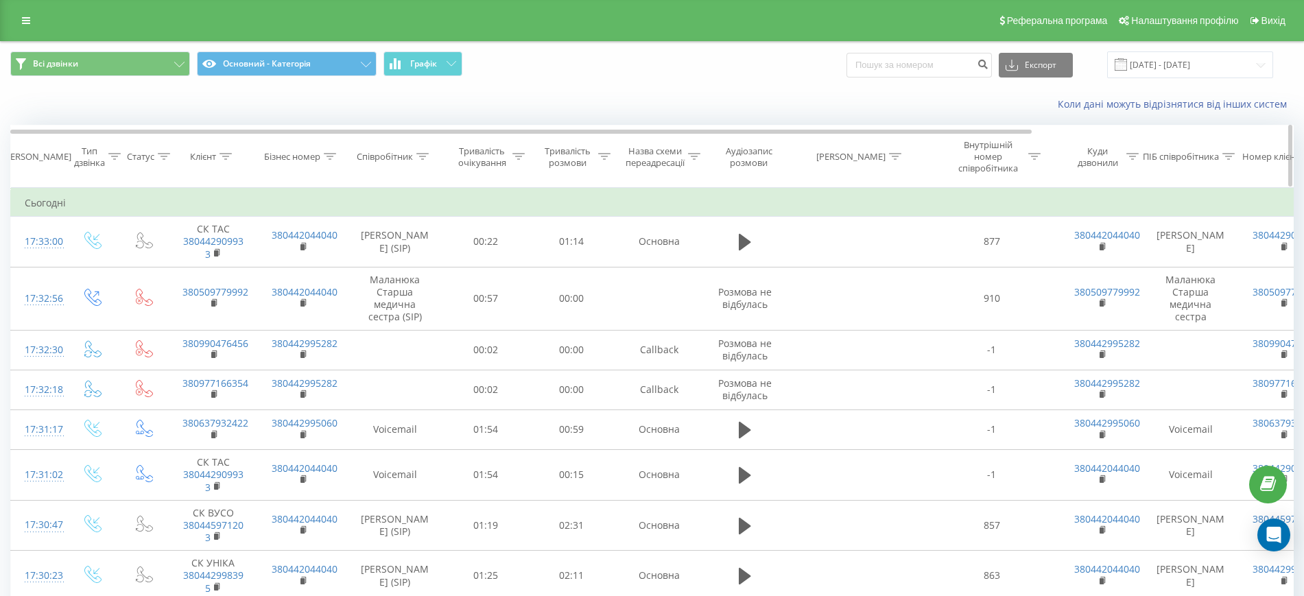
click at [896, 160] on div at bounding box center [895, 157] width 12 height 12
click at [877, 263] on input "text" at bounding box center [854, 261] width 121 height 24
type input "Не запис"
click at [881, 287] on span "OK" at bounding box center [883, 287] width 38 height 21
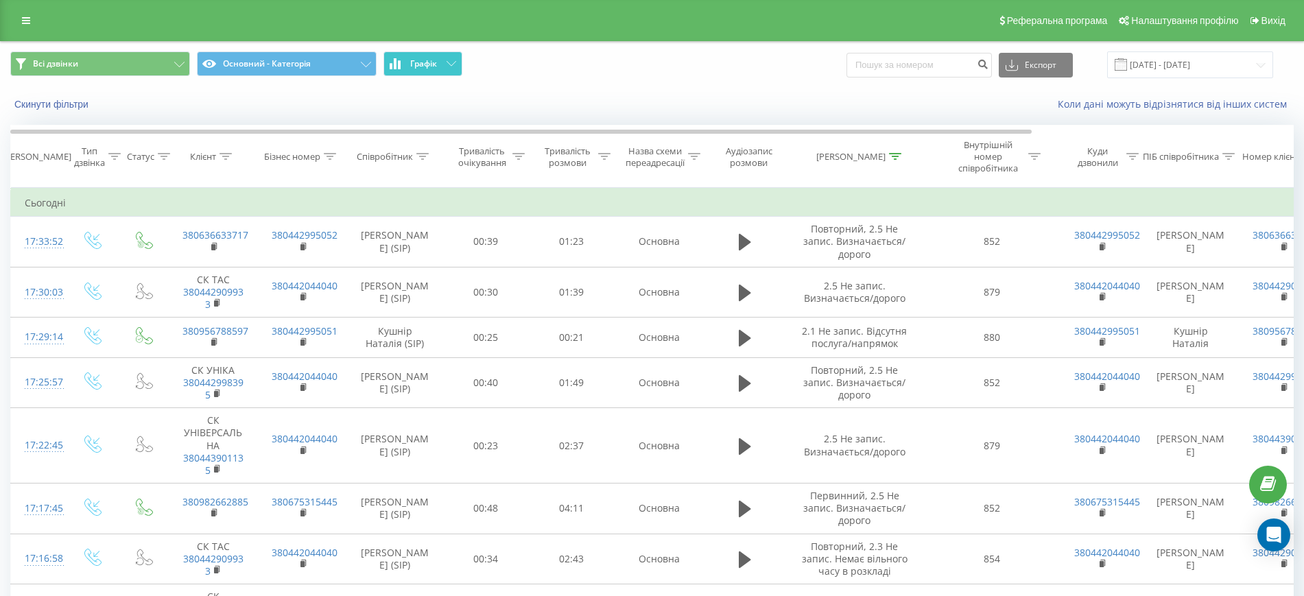
click at [444, 62] on button "Графік" at bounding box center [422, 63] width 79 height 25
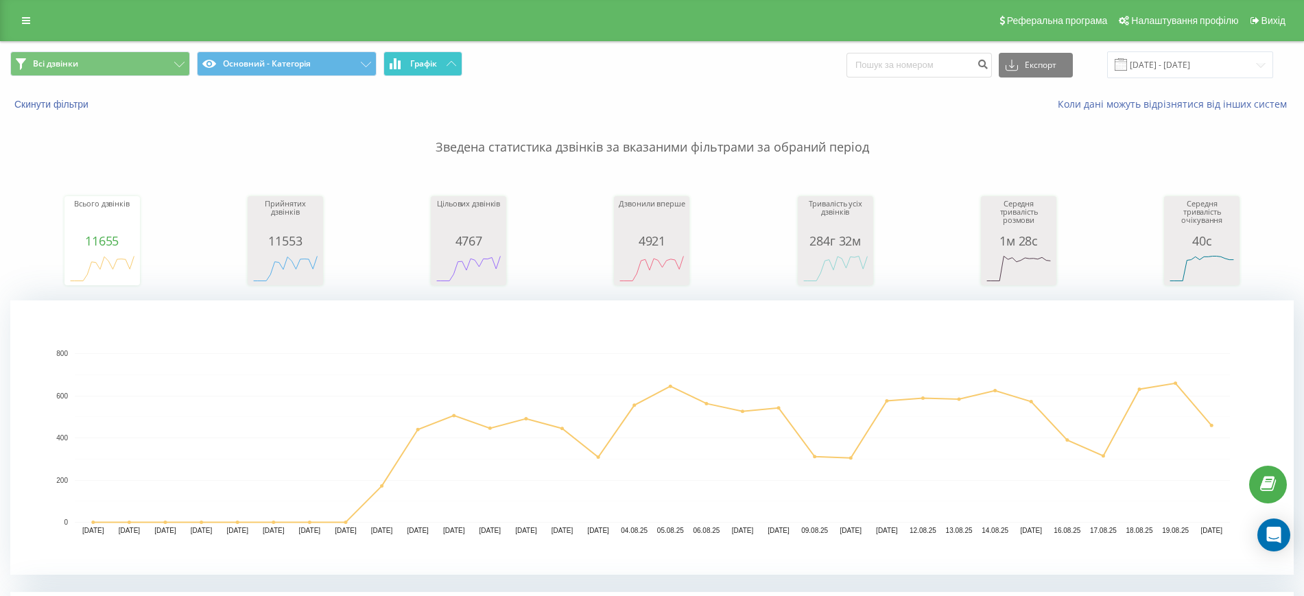
click at [451, 66] on button "Графік" at bounding box center [422, 63] width 79 height 25
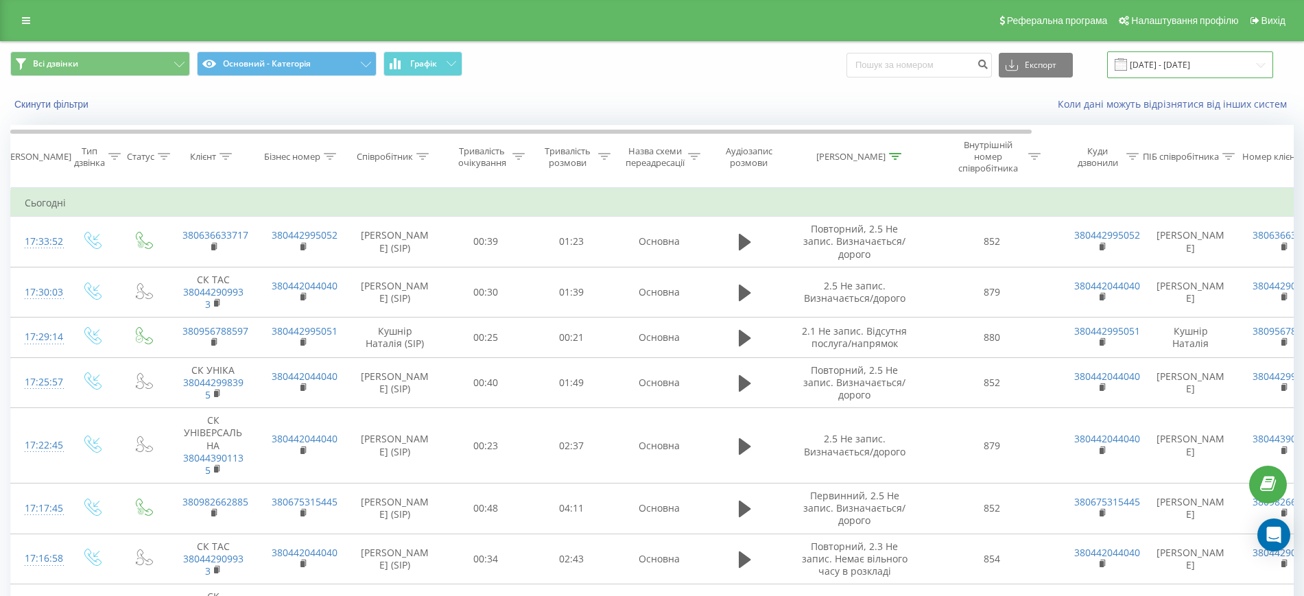
click at [1156, 71] on input "[DATE] - [DATE]" at bounding box center [1190, 64] width 166 height 27
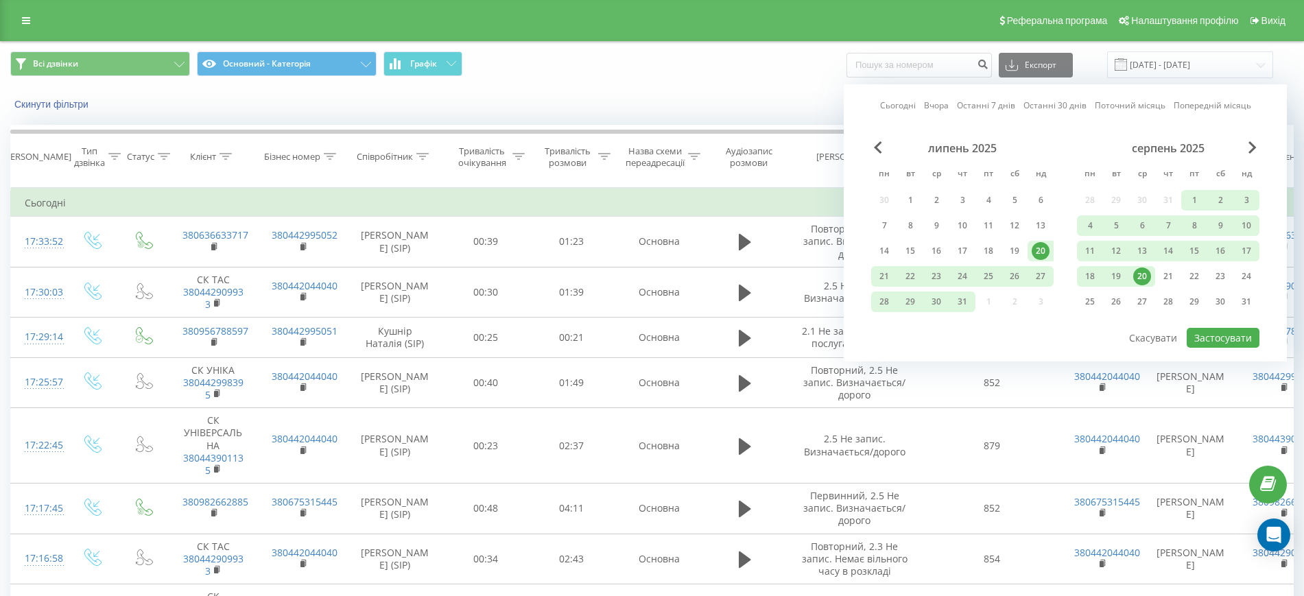
click at [1136, 278] on div "20" at bounding box center [1142, 276] width 18 height 18
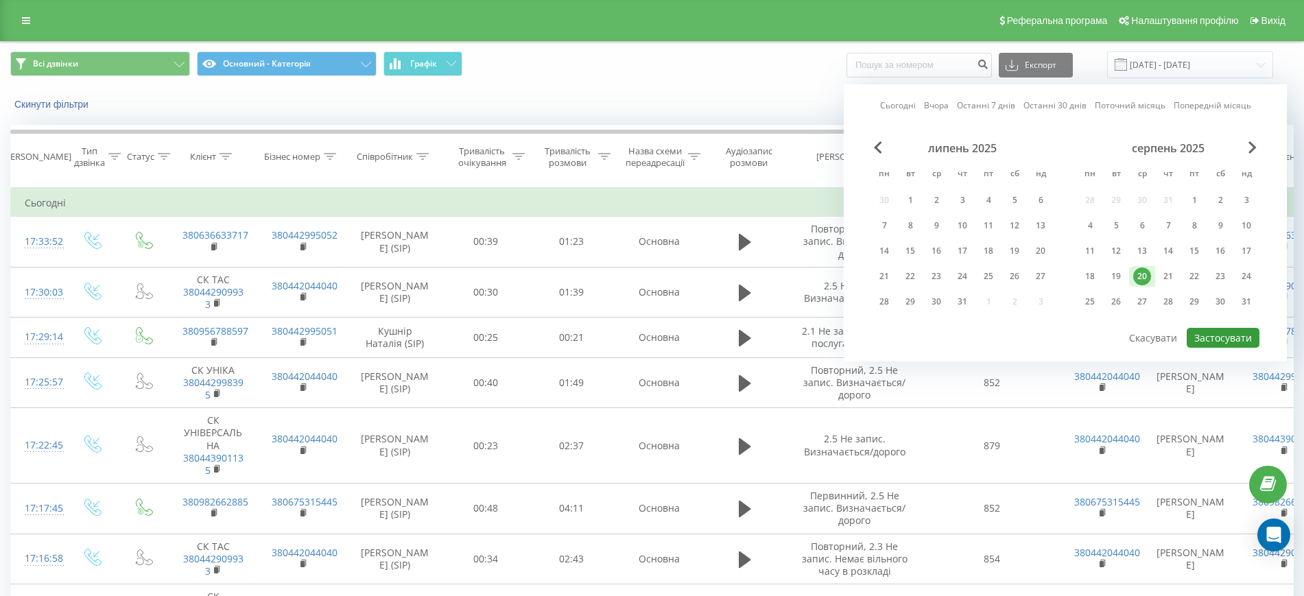
click at [1221, 334] on button "Застосувати" at bounding box center [1223, 338] width 73 height 20
type input "[DATE] - [DATE]"
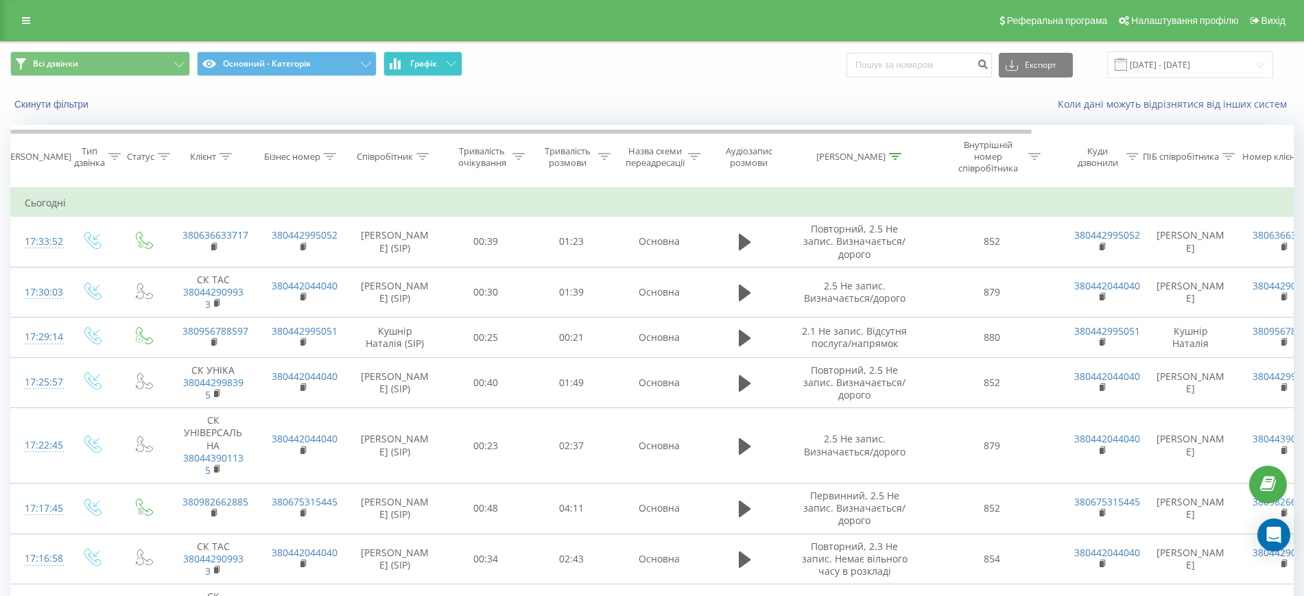
click at [443, 73] on button "Графік" at bounding box center [422, 63] width 79 height 25
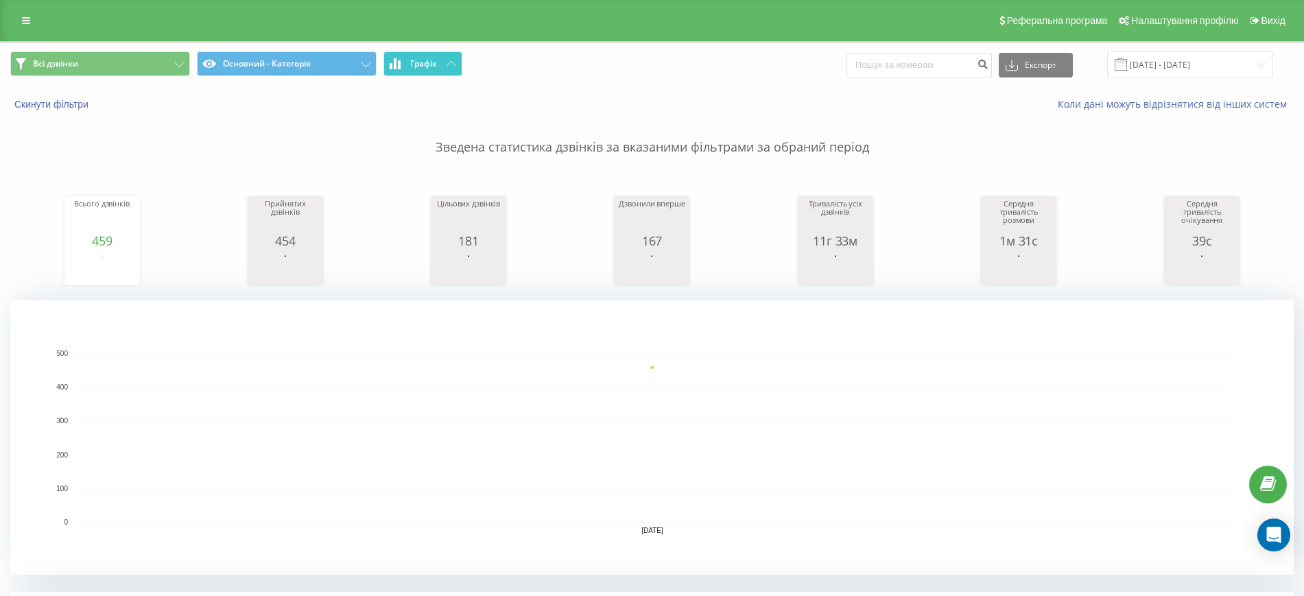
click at [443, 73] on button "Графік" at bounding box center [422, 63] width 79 height 25
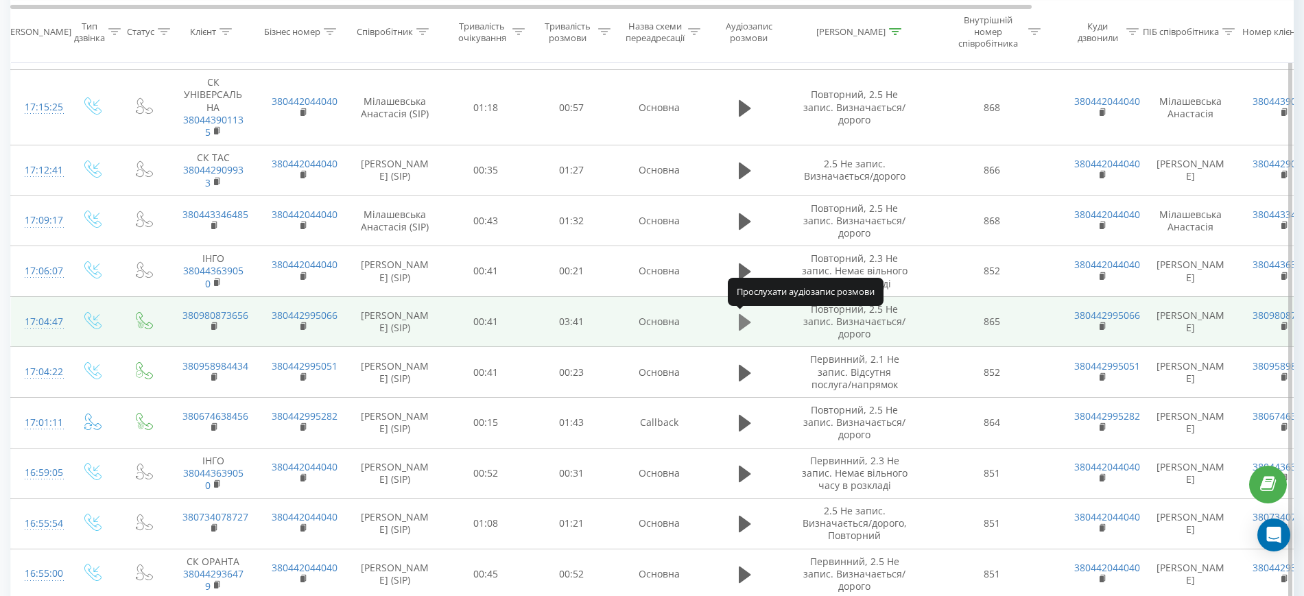
click at [747, 322] on icon at bounding box center [745, 322] width 12 height 16
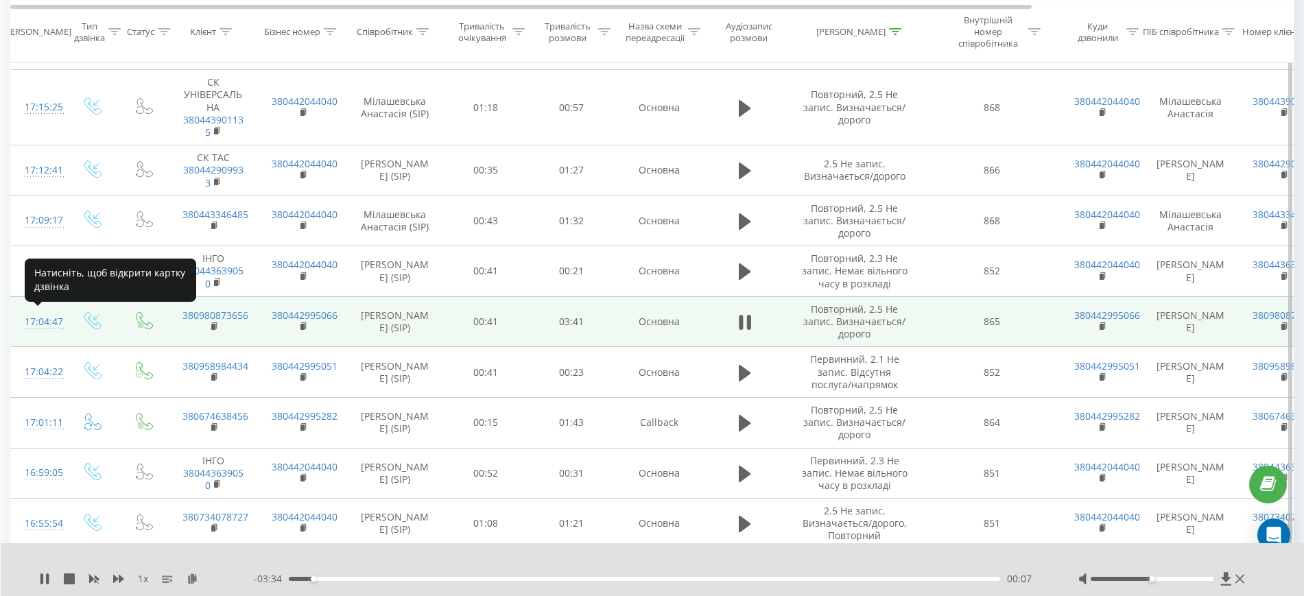
click at [49, 322] on div "17:04:47" at bounding box center [38, 322] width 27 height 27
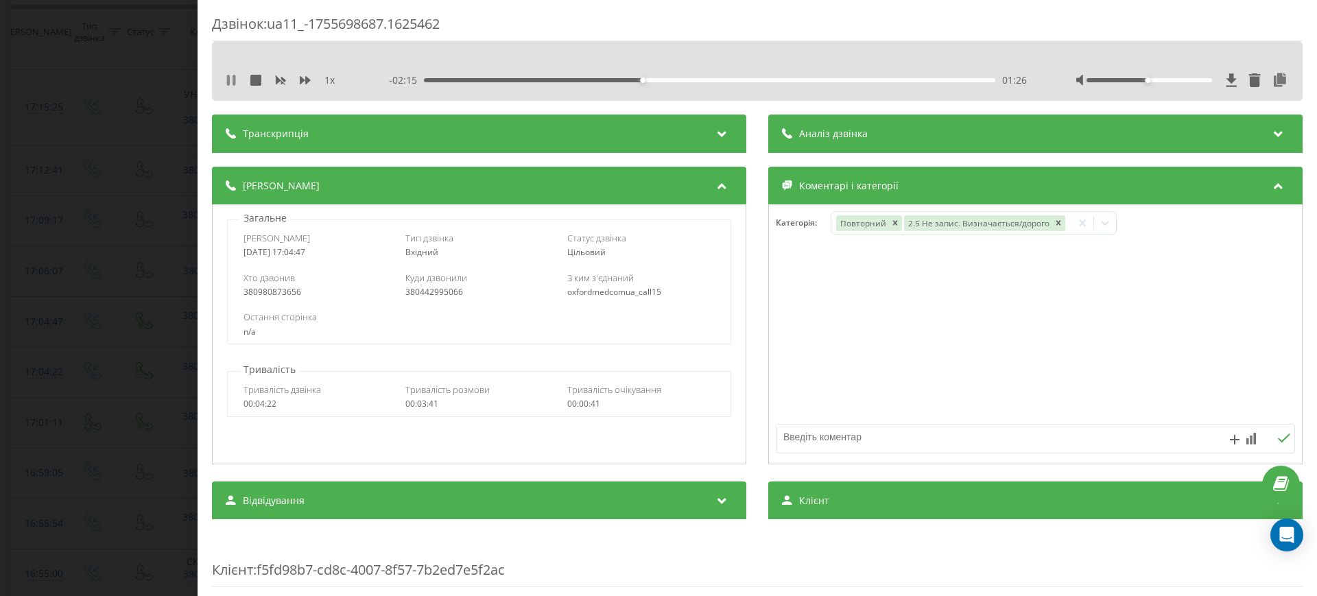
click at [232, 80] on icon at bounding box center [231, 80] width 11 height 11
click at [232, 80] on icon at bounding box center [231, 80] width 8 height 11
click at [231, 80] on icon at bounding box center [231, 80] width 11 height 11
click at [231, 80] on icon at bounding box center [231, 80] width 8 height 11
click at [233, 85] on icon at bounding box center [231, 80] width 11 height 11
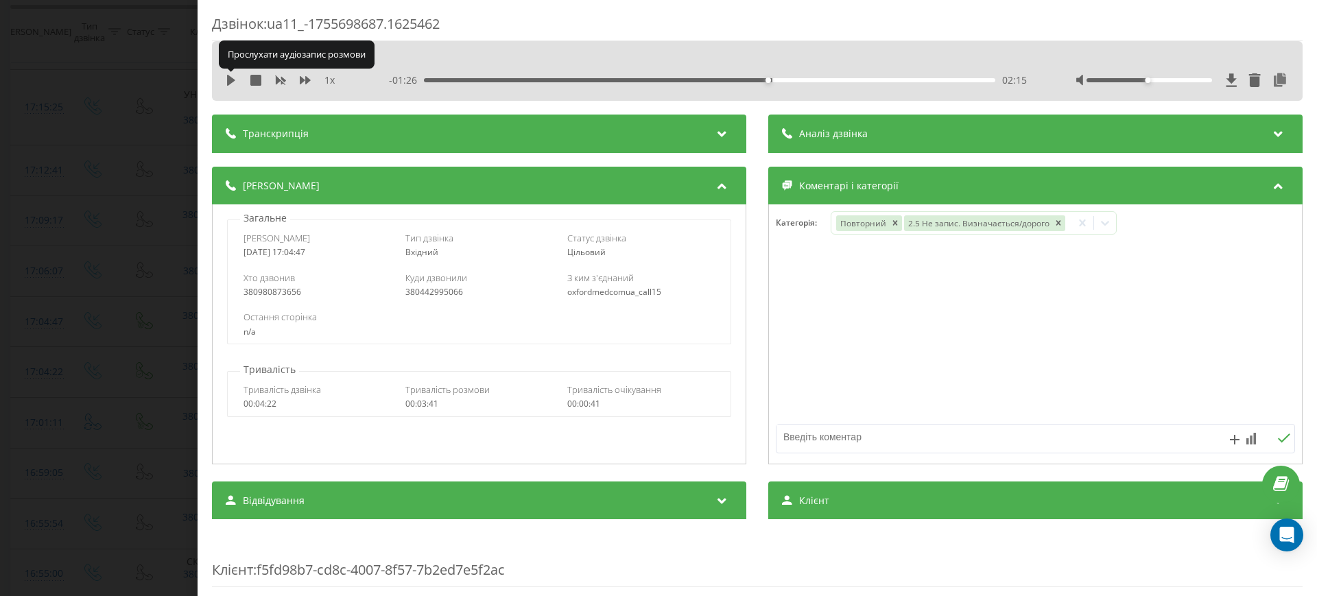
click at [233, 85] on icon at bounding box center [231, 80] width 11 height 11
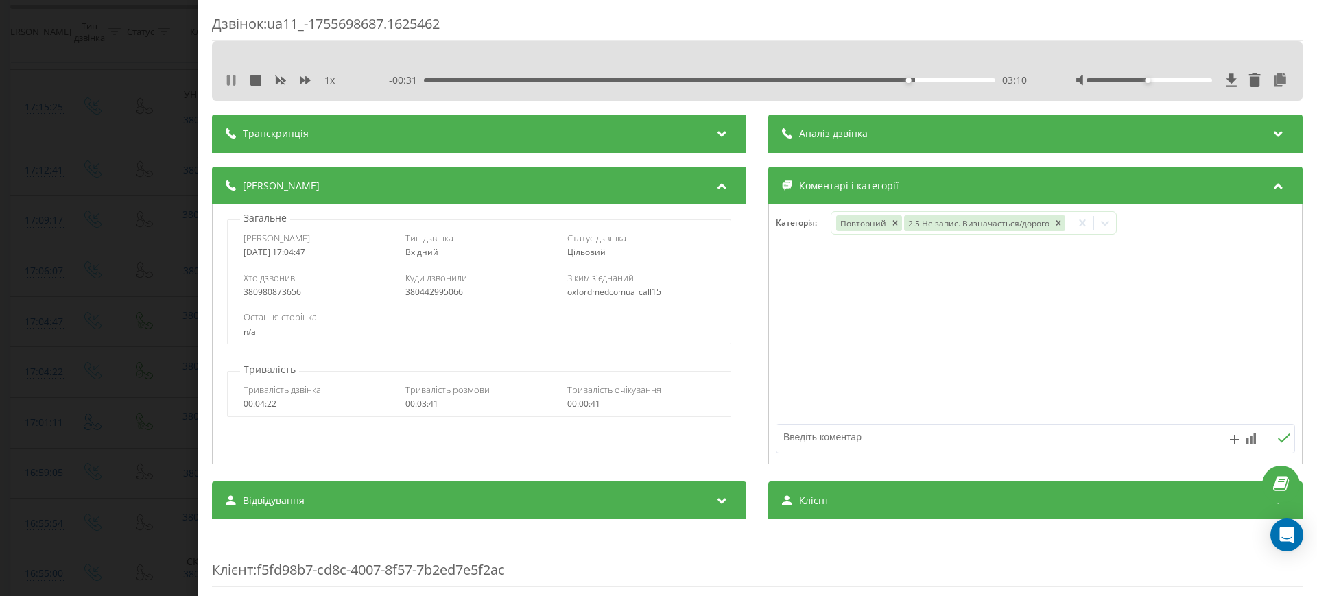
click at [230, 80] on icon at bounding box center [231, 80] width 11 height 11
click at [114, 304] on div "Дзвінок : ua11_-1755698687.1625462 1 x - 00:30 03:11 03:11 Транскрипція Для AI-…" at bounding box center [658, 298] width 1317 height 596
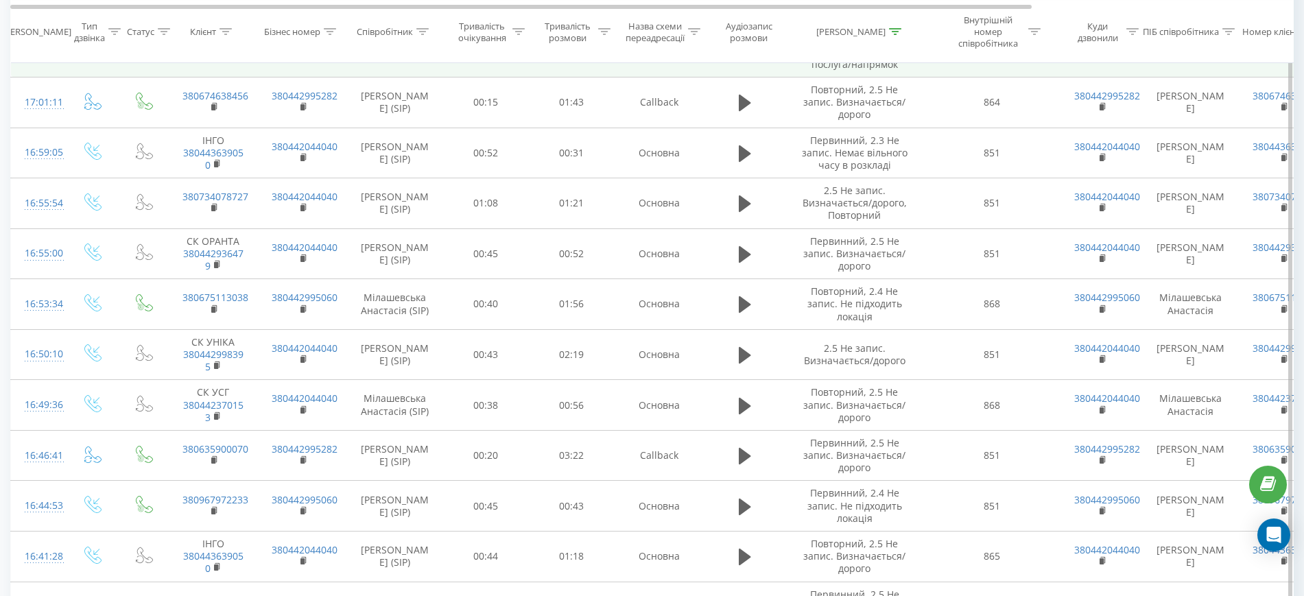
scroll to position [973, 0]
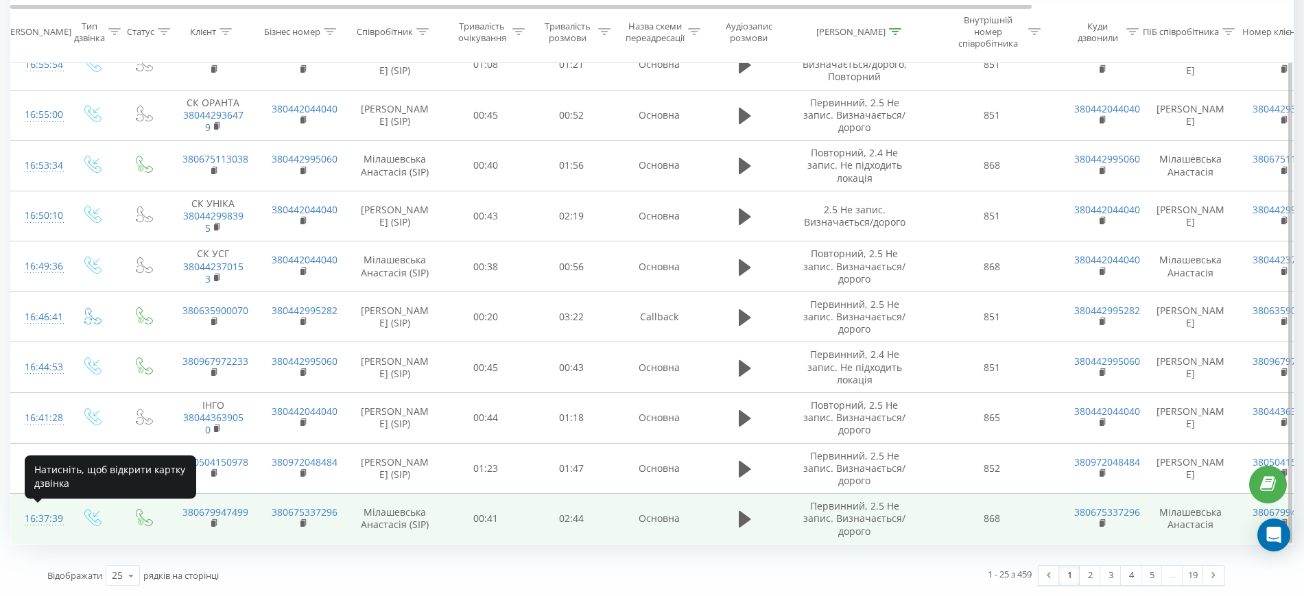
click at [52, 521] on div "16:37:39" at bounding box center [38, 518] width 27 height 27
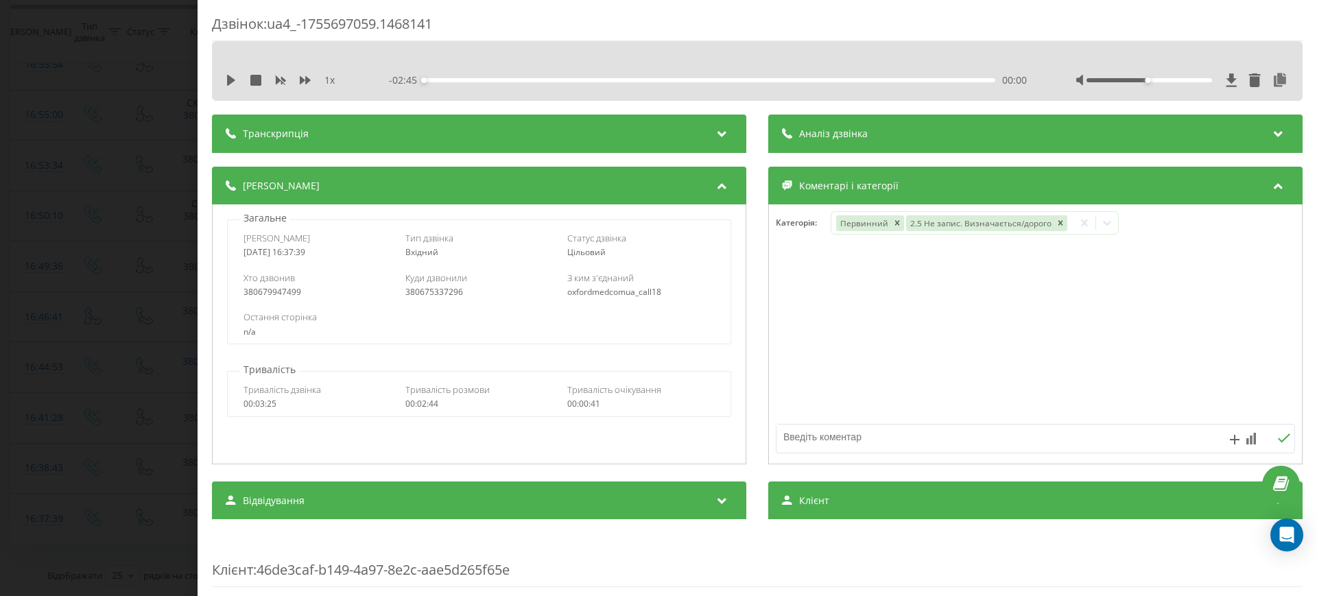
click at [222, 75] on div "1 x - 02:45 00:00 00:00" at bounding box center [757, 80] width 1070 height 21
click at [229, 84] on icon at bounding box center [231, 80] width 8 height 11
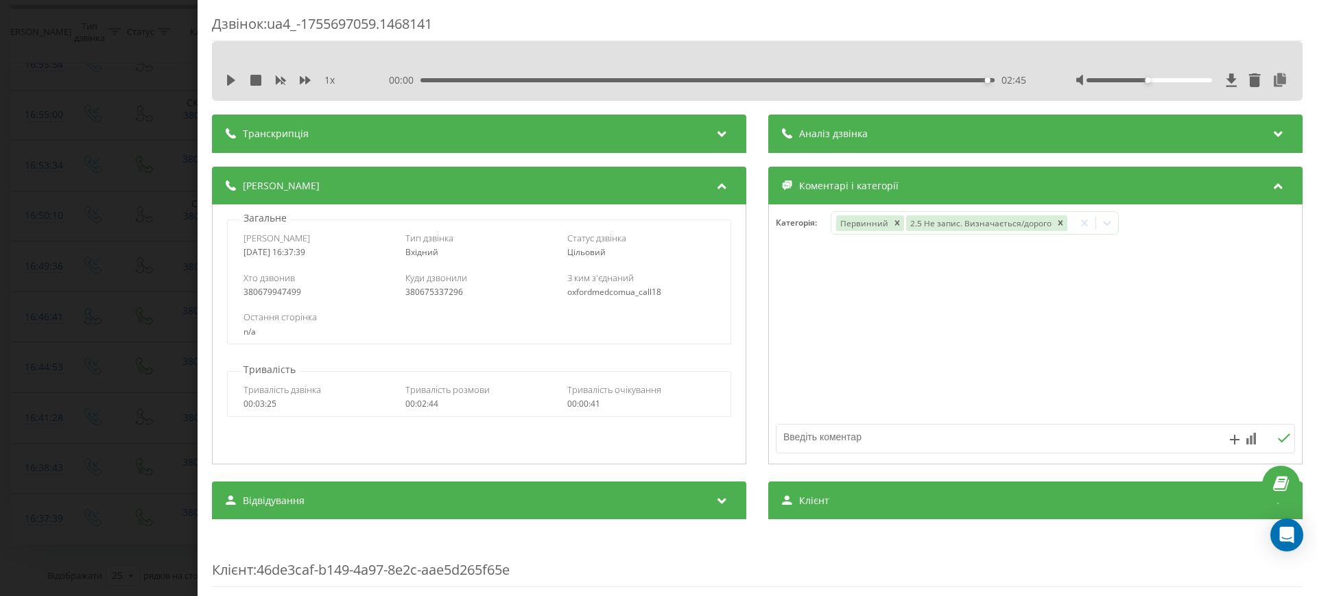
click at [91, 287] on div "Дзвінок : ua4_-1755697059.1468141 1 x 00:00 02:45 02:45 Транскрипція Для AI-ана…" at bounding box center [658, 298] width 1317 height 596
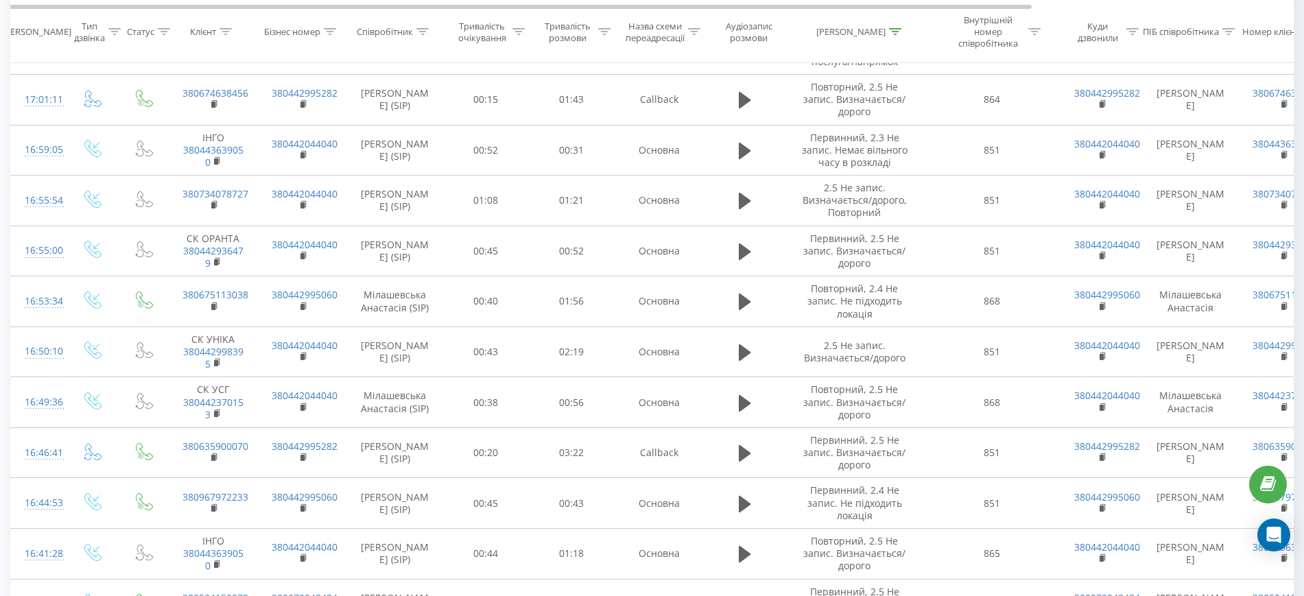
scroll to position [973, 0]
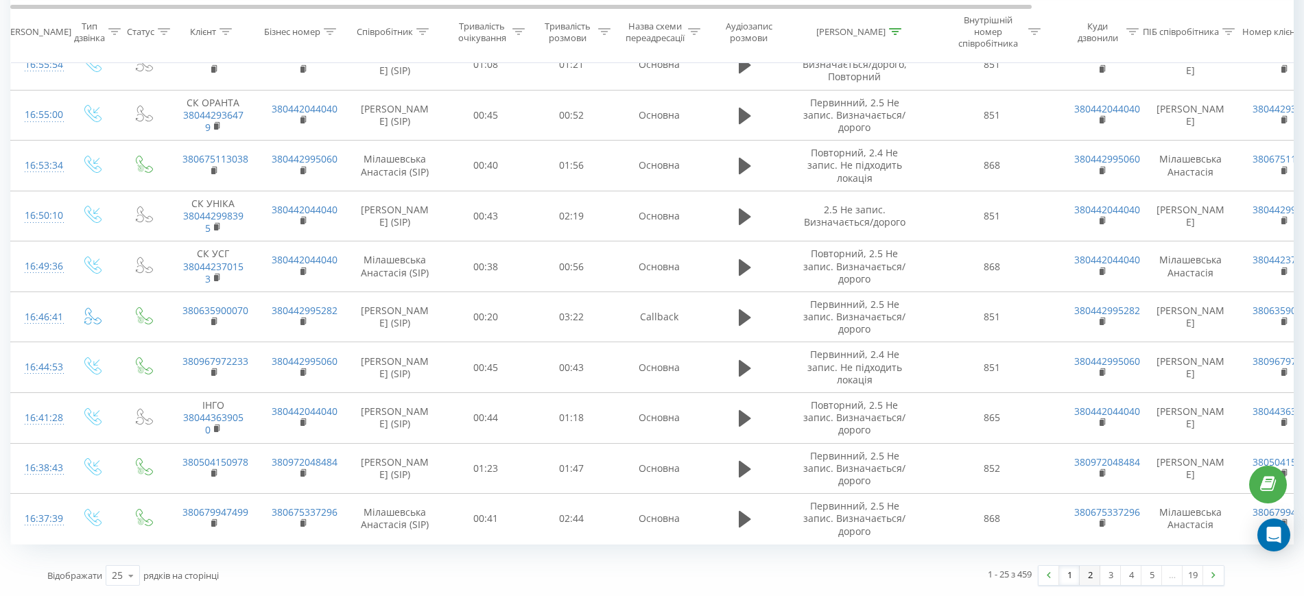
click at [1091, 578] on link "2" at bounding box center [1090, 575] width 21 height 19
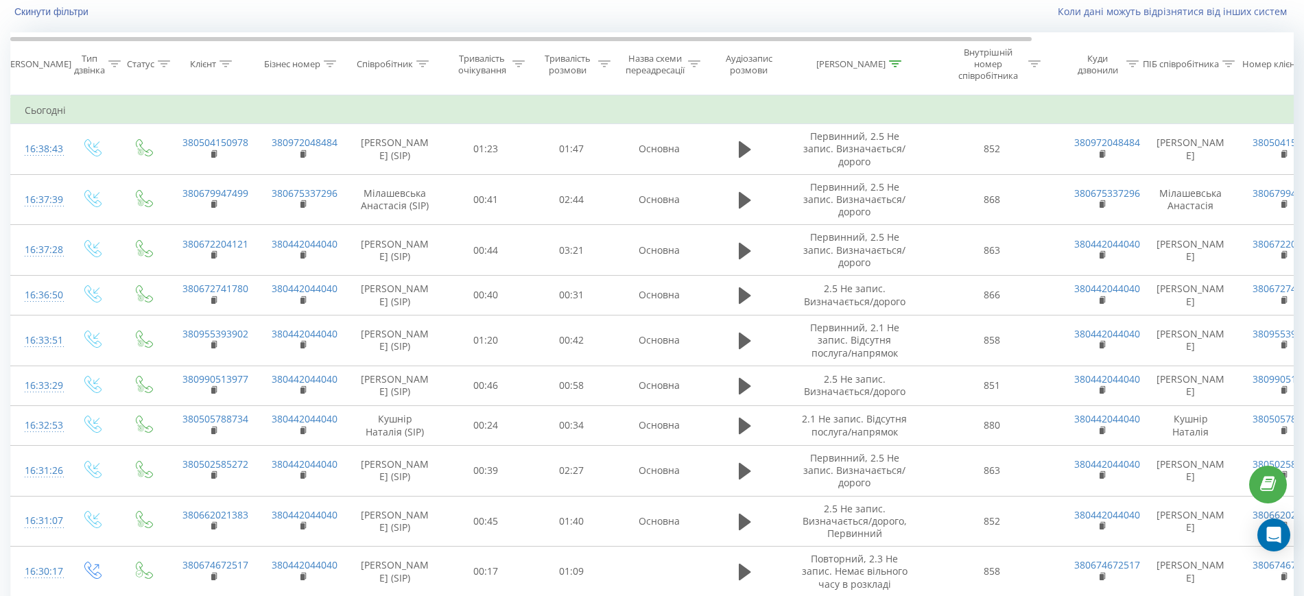
scroll to position [91, 0]
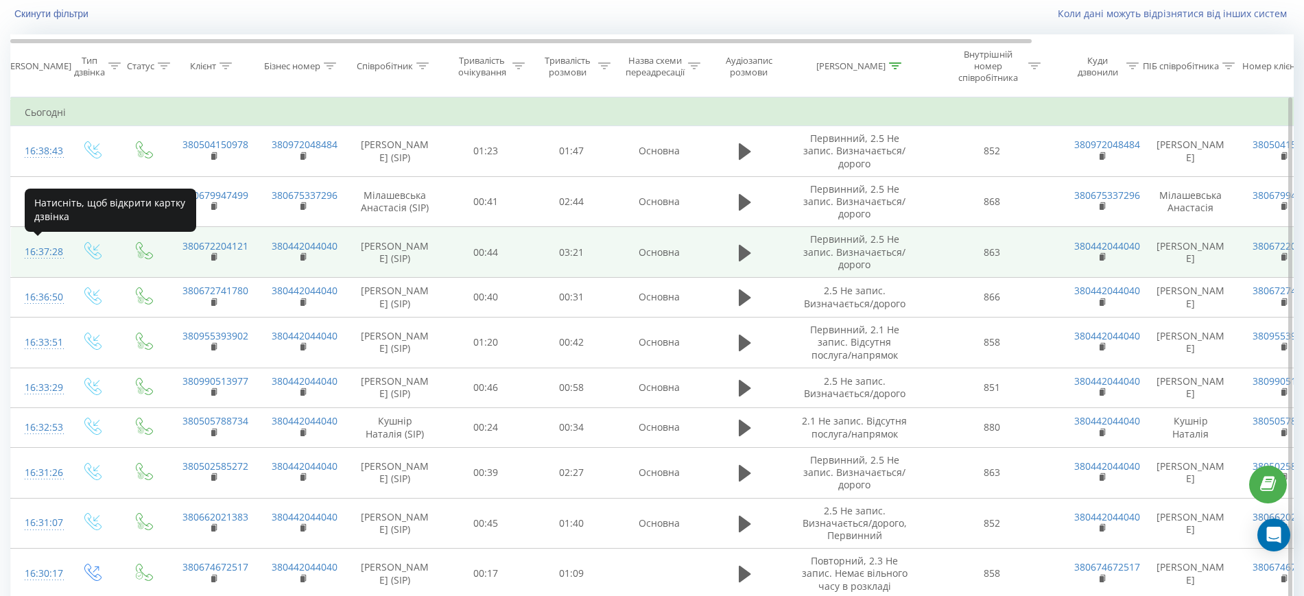
click at [31, 255] on div "16:37:28" at bounding box center [38, 252] width 27 height 27
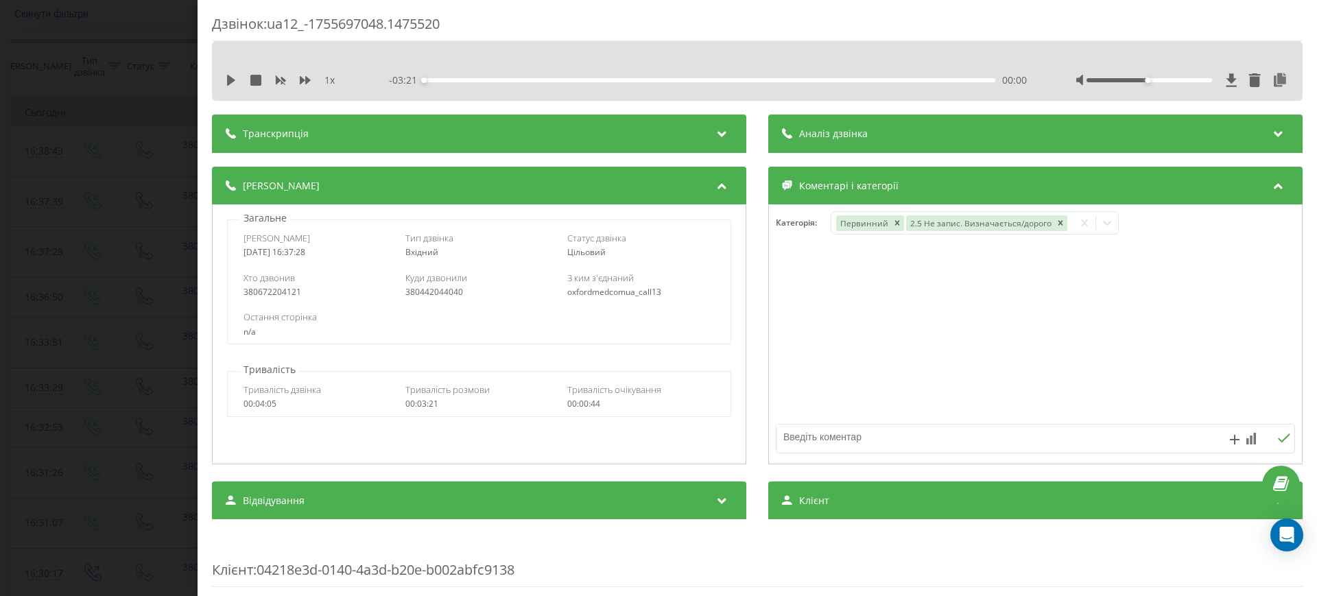
click at [224, 78] on div "1 x - 03:21 00:00 00:00" at bounding box center [757, 80] width 1070 height 21
click at [229, 80] on icon at bounding box center [231, 80] width 8 height 11
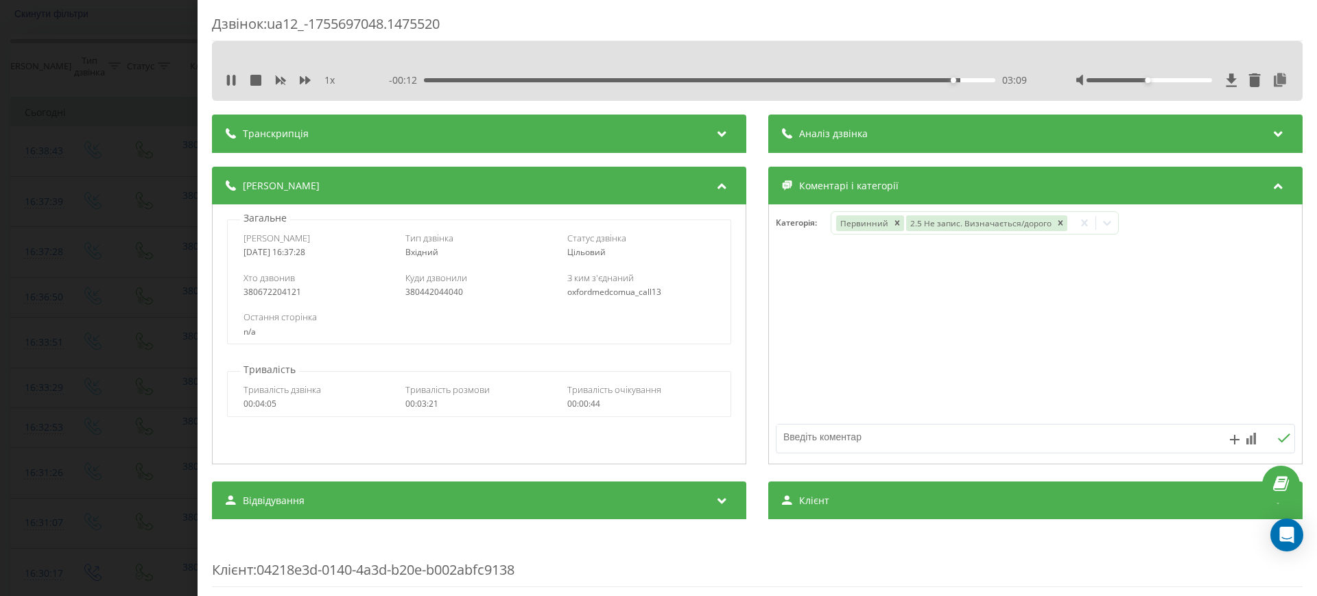
click at [60, 224] on div "Дзвінок : ua12_-1755697048.1475520 1 x - 00:12 03:09 03:09 Транскрипція Для AI-…" at bounding box center [658, 298] width 1317 height 596
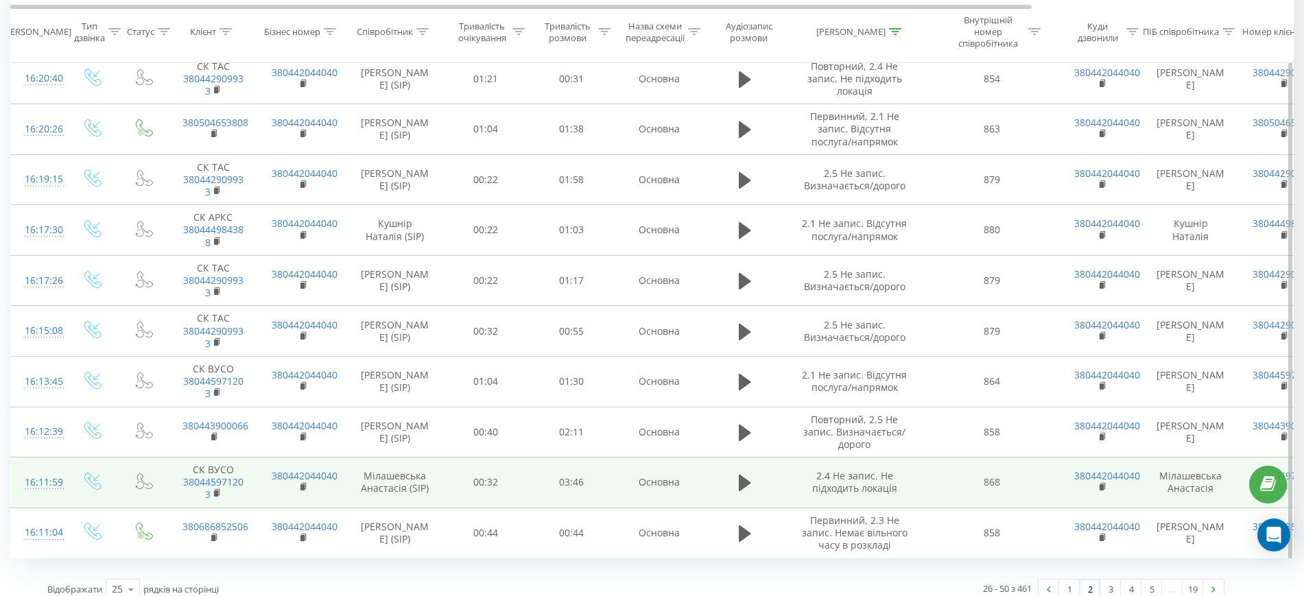
scroll to position [913, 0]
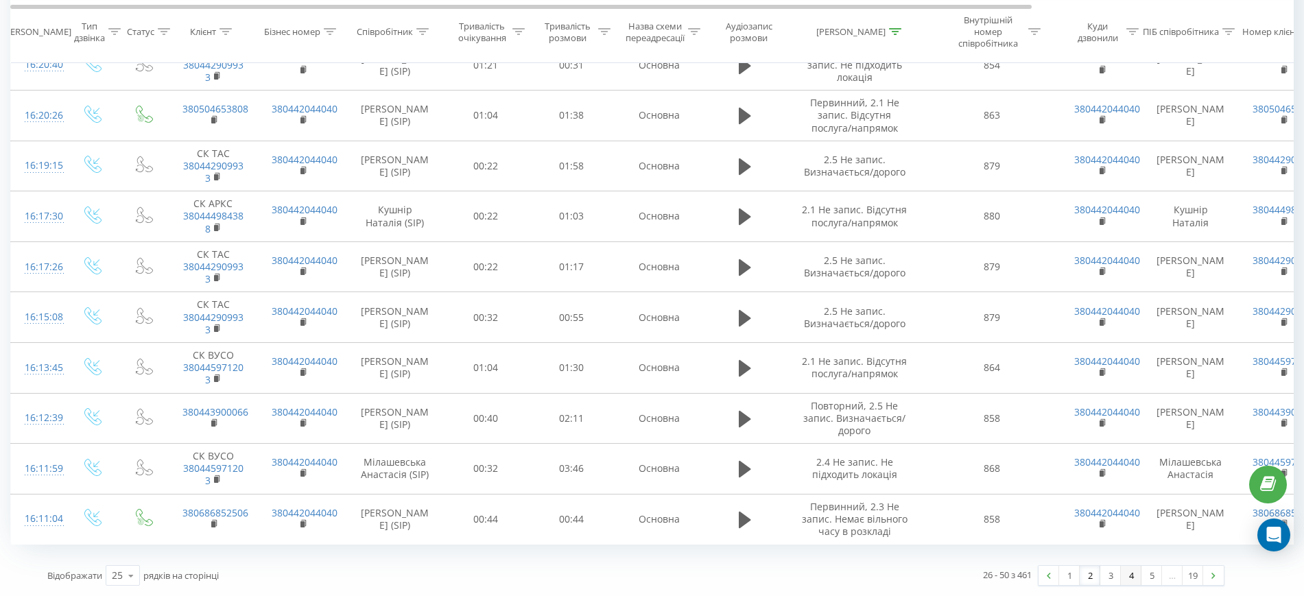
click at [1127, 580] on link "4" at bounding box center [1131, 575] width 21 height 19
